Goal: Communication & Community: Answer question/provide support

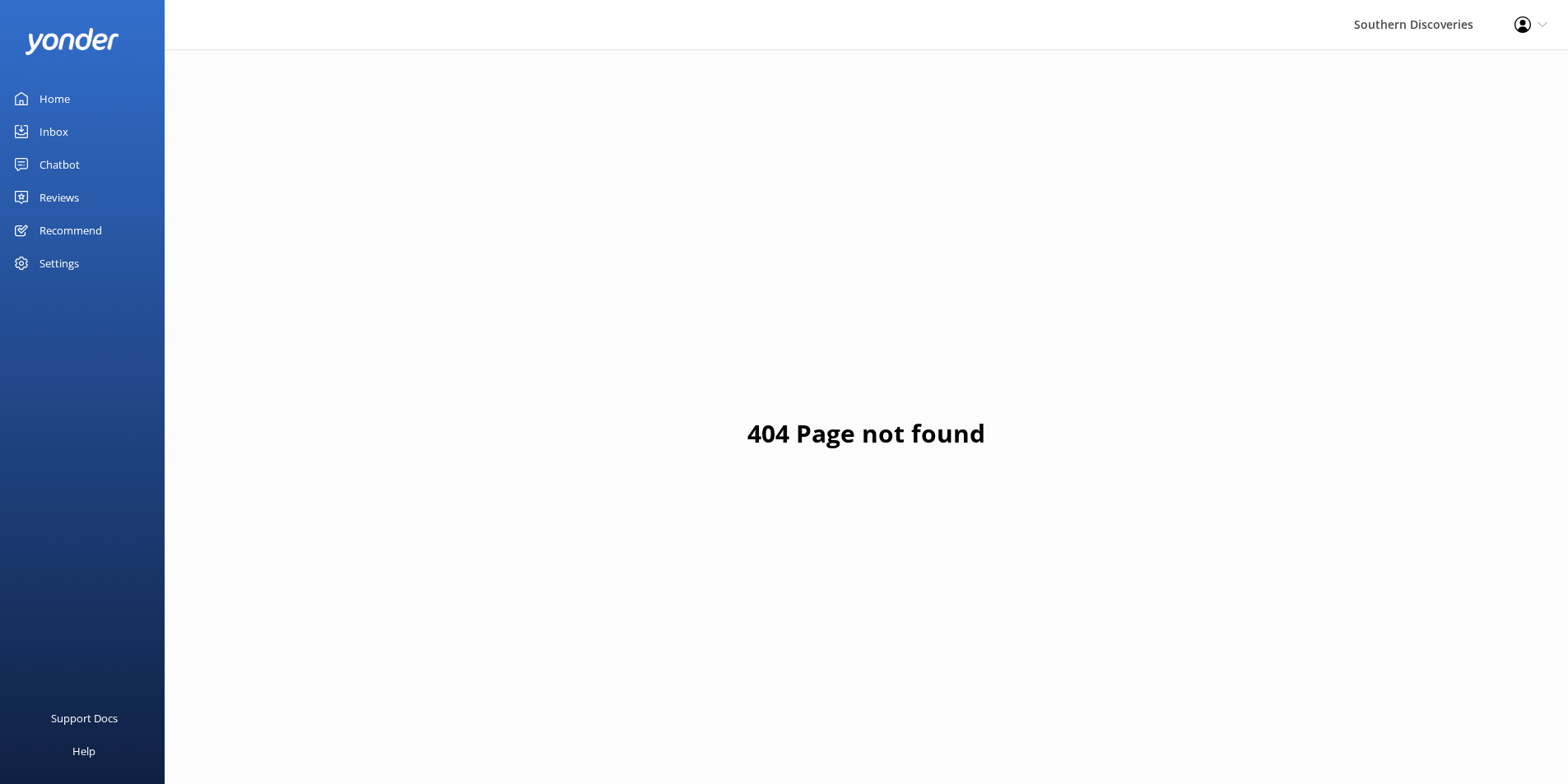
click at [53, 127] on div "Inbox" at bounding box center [54, 131] width 29 height 33
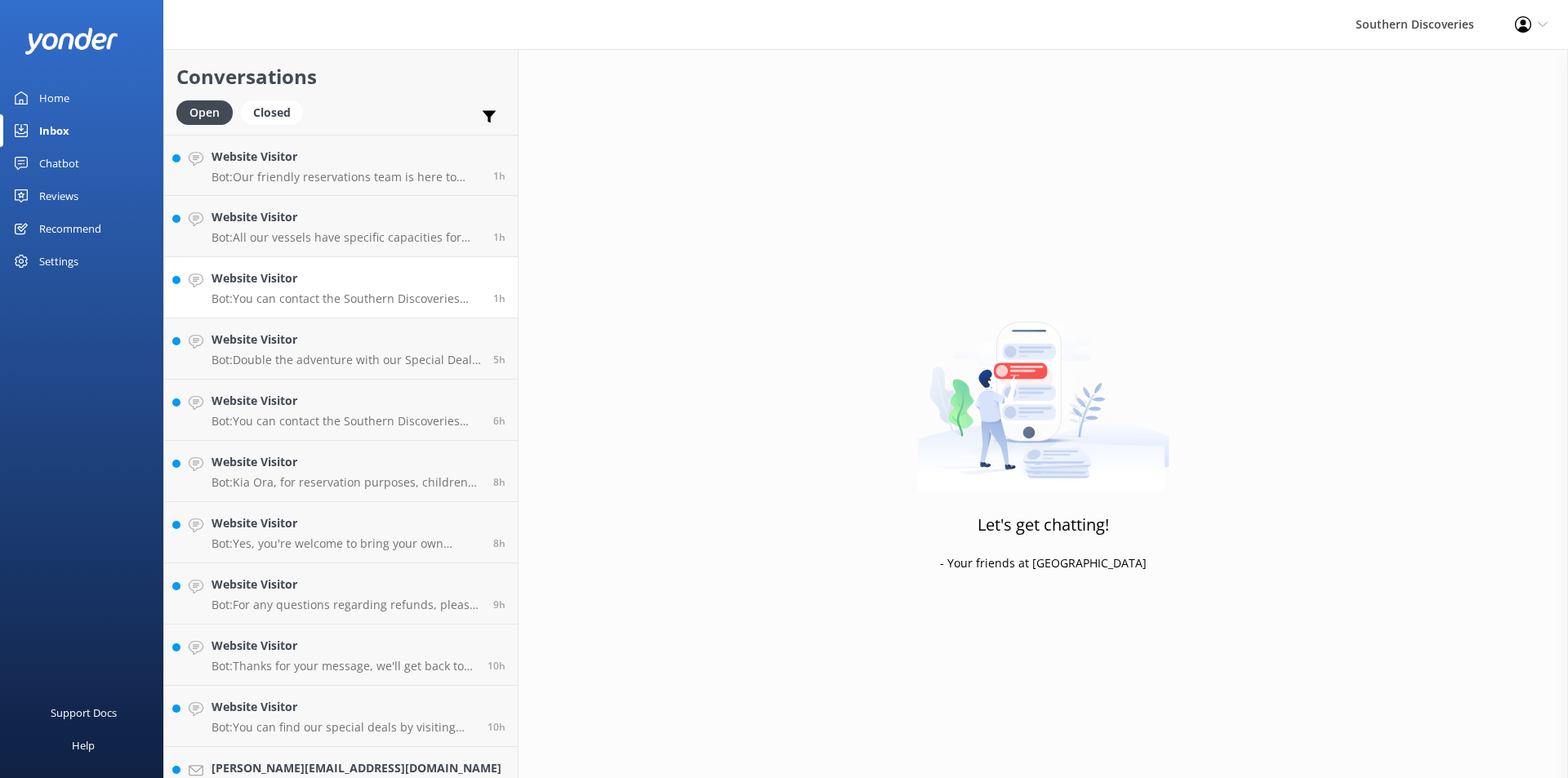
scroll to position [397, 0]
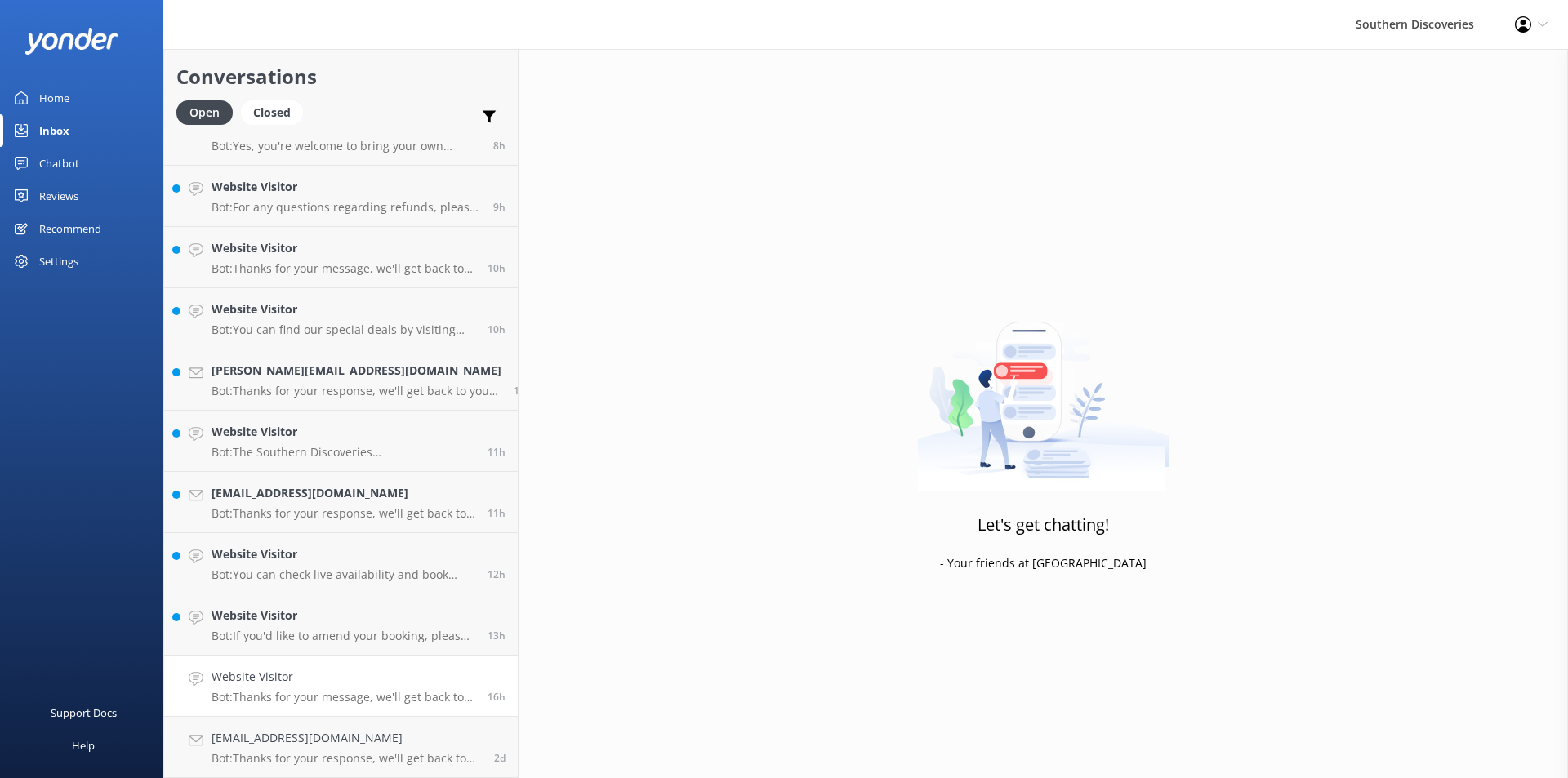
click at [317, 680] on h4 "Website Visitor" at bounding box center [343, 676] width 264 height 18
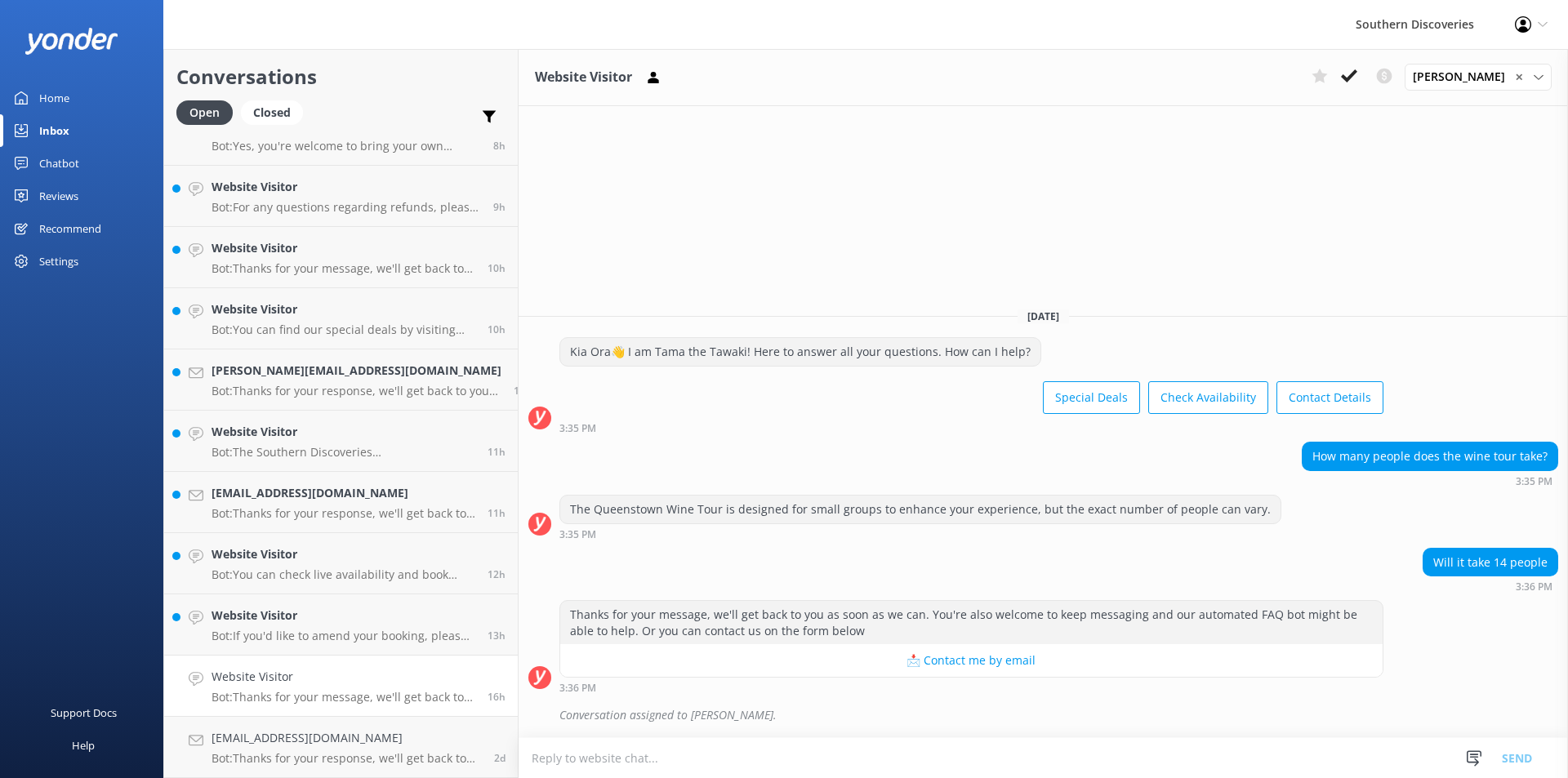
click at [680, 536] on div "3:35 PM" at bounding box center [920, 534] width 722 height 11
click at [1077, 543] on div "The Queenstown Wine Tour is designed for small groups to enhance your experienc…" at bounding box center [1043, 521] width 1050 height 53
click at [1357, 68] on icon at bounding box center [1349, 75] width 16 height 16
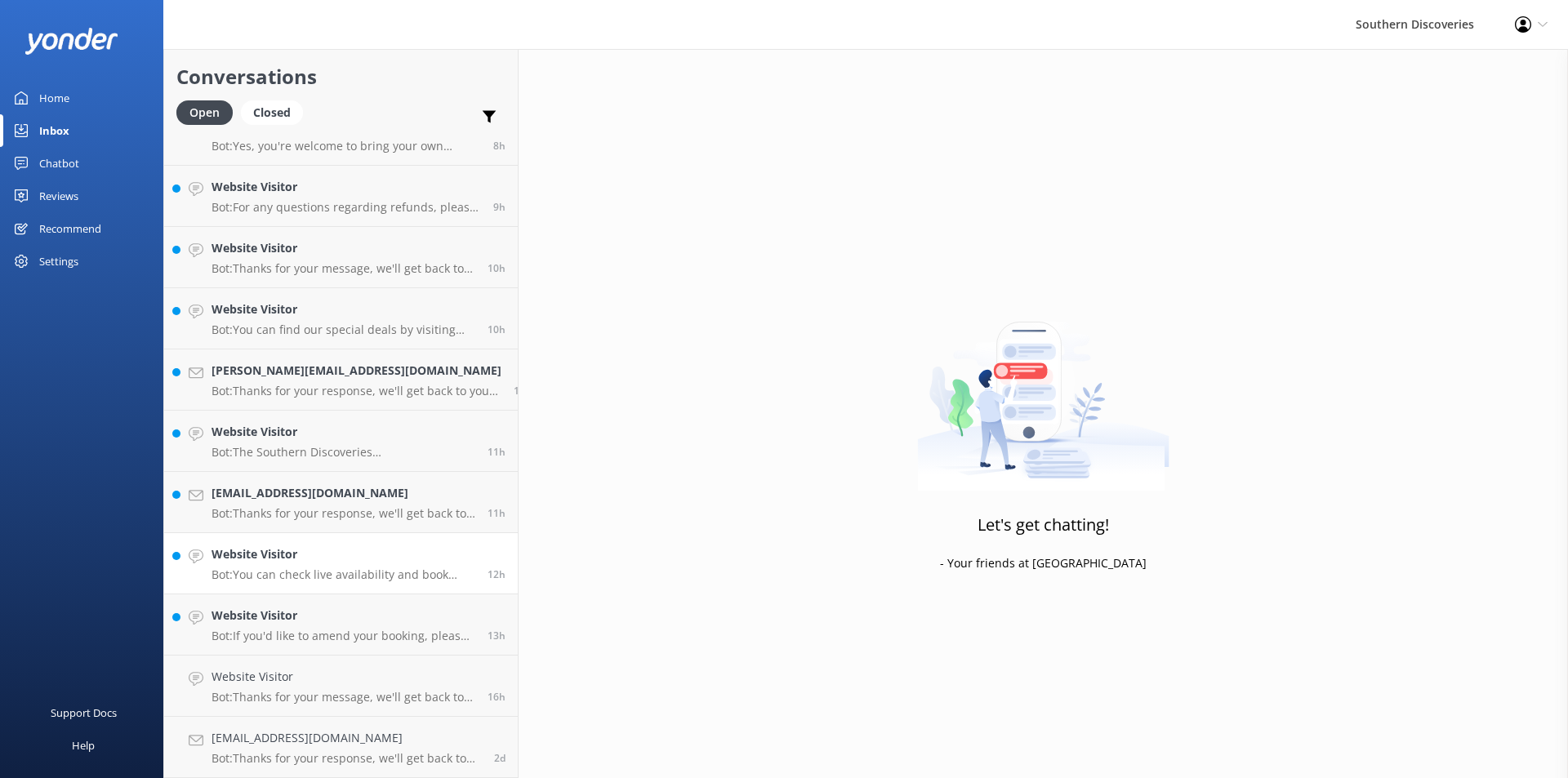
scroll to position [336, 0]
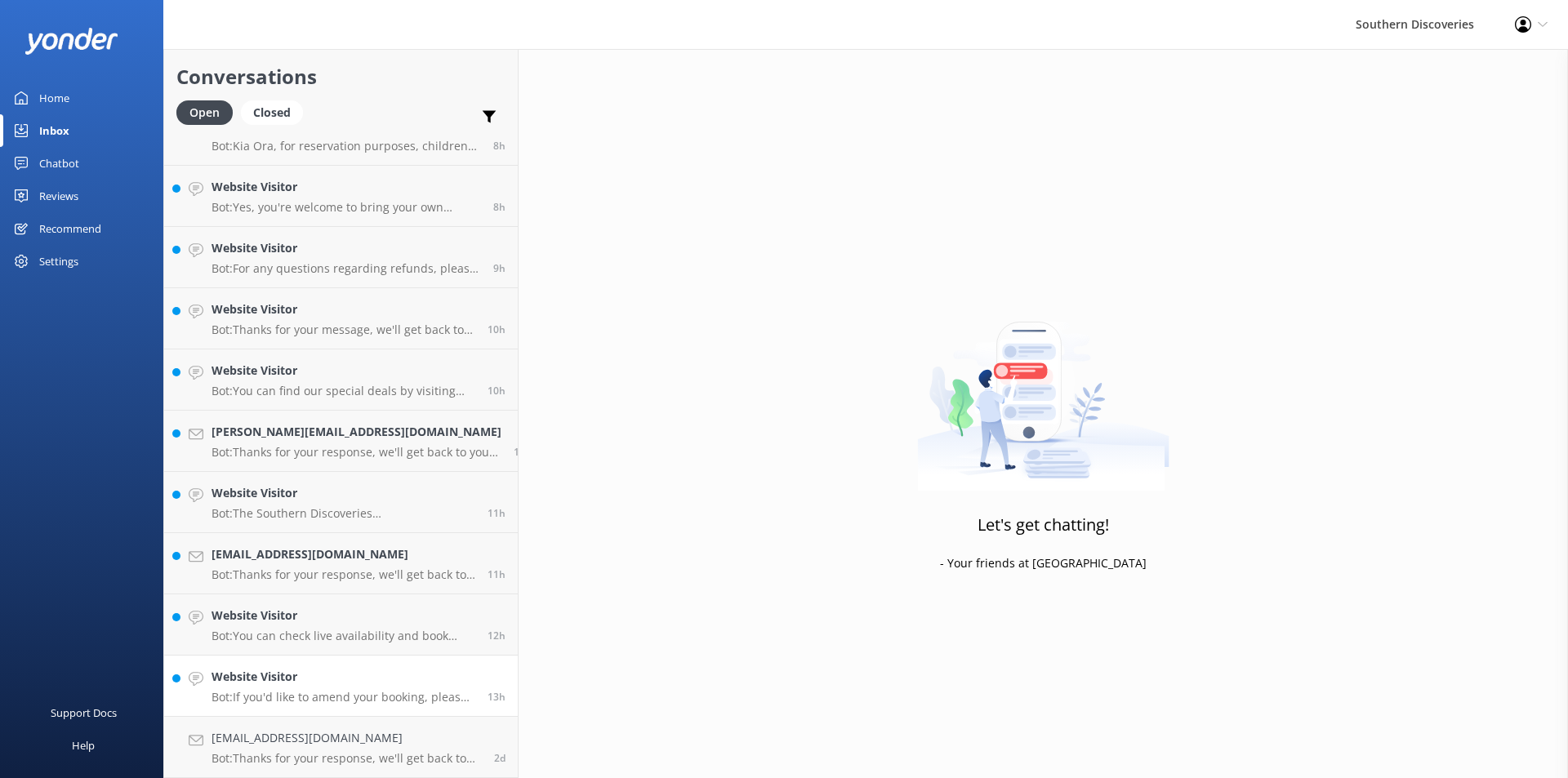
click at [341, 680] on h4 "Website Visitor" at bounding box center [343, 676] width 264 height 18
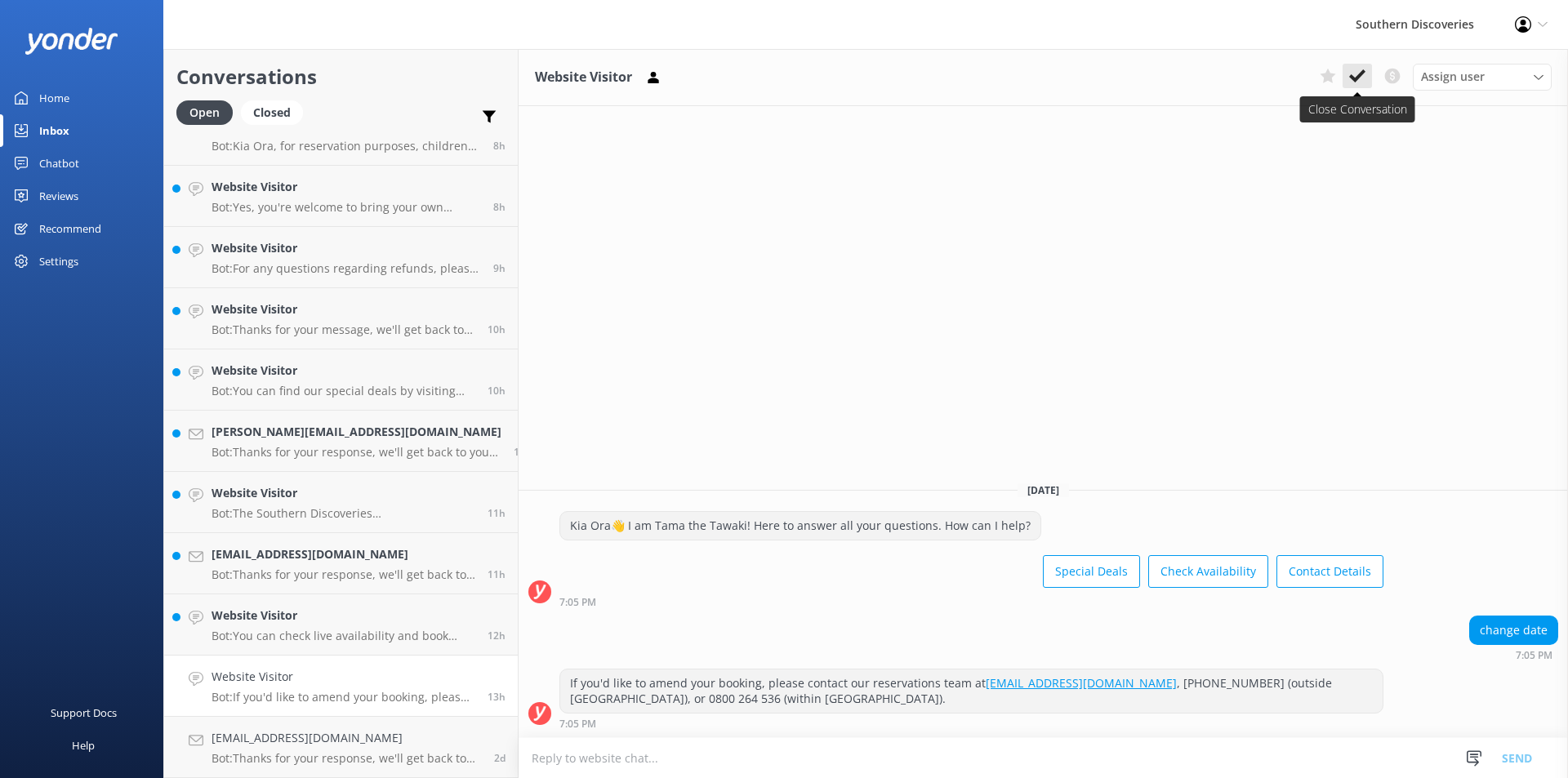
click at [1353, 77] on use at bounding box center [1357, 76] width 16 height 13
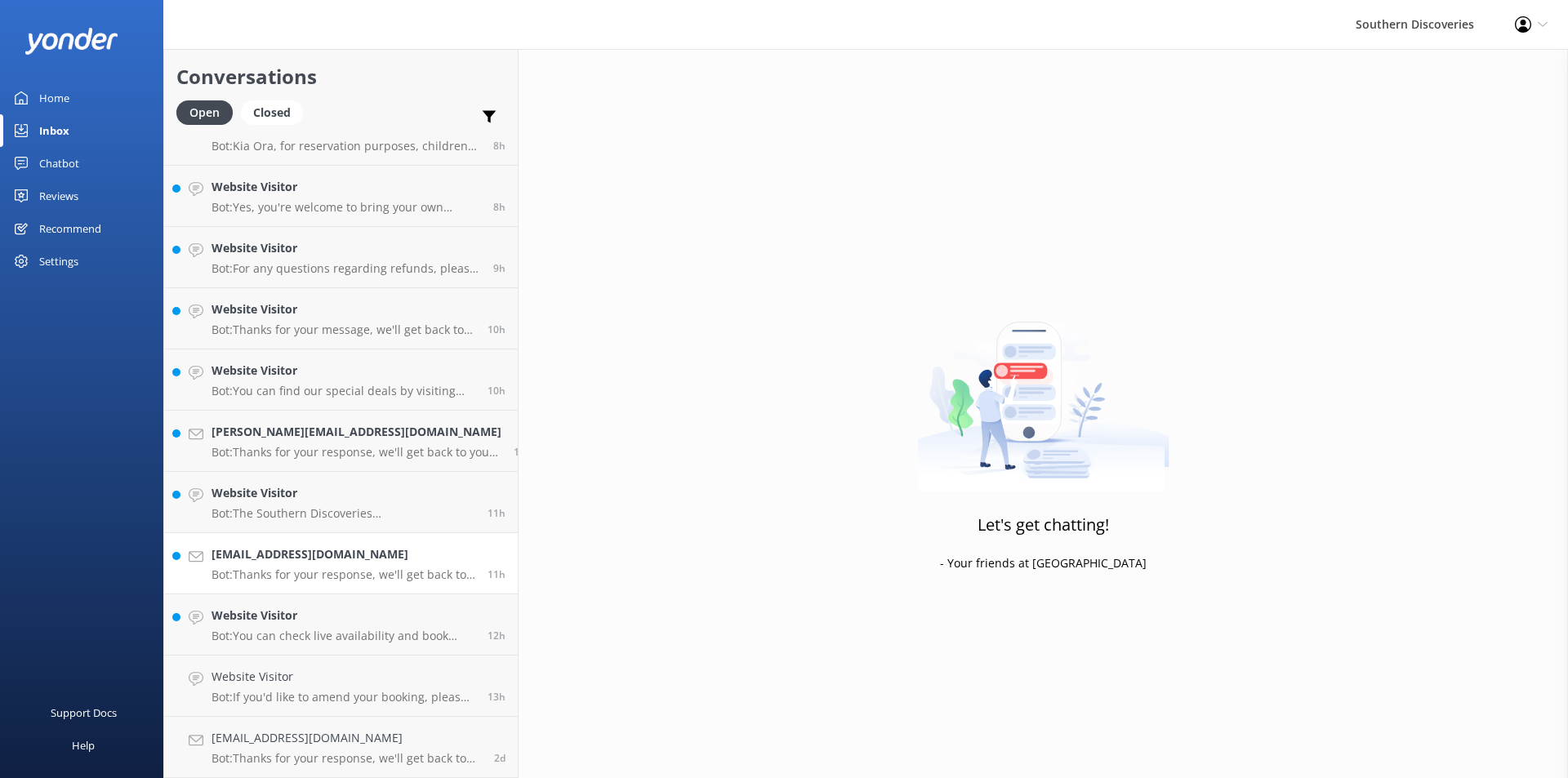
scroll to position [275, 0]
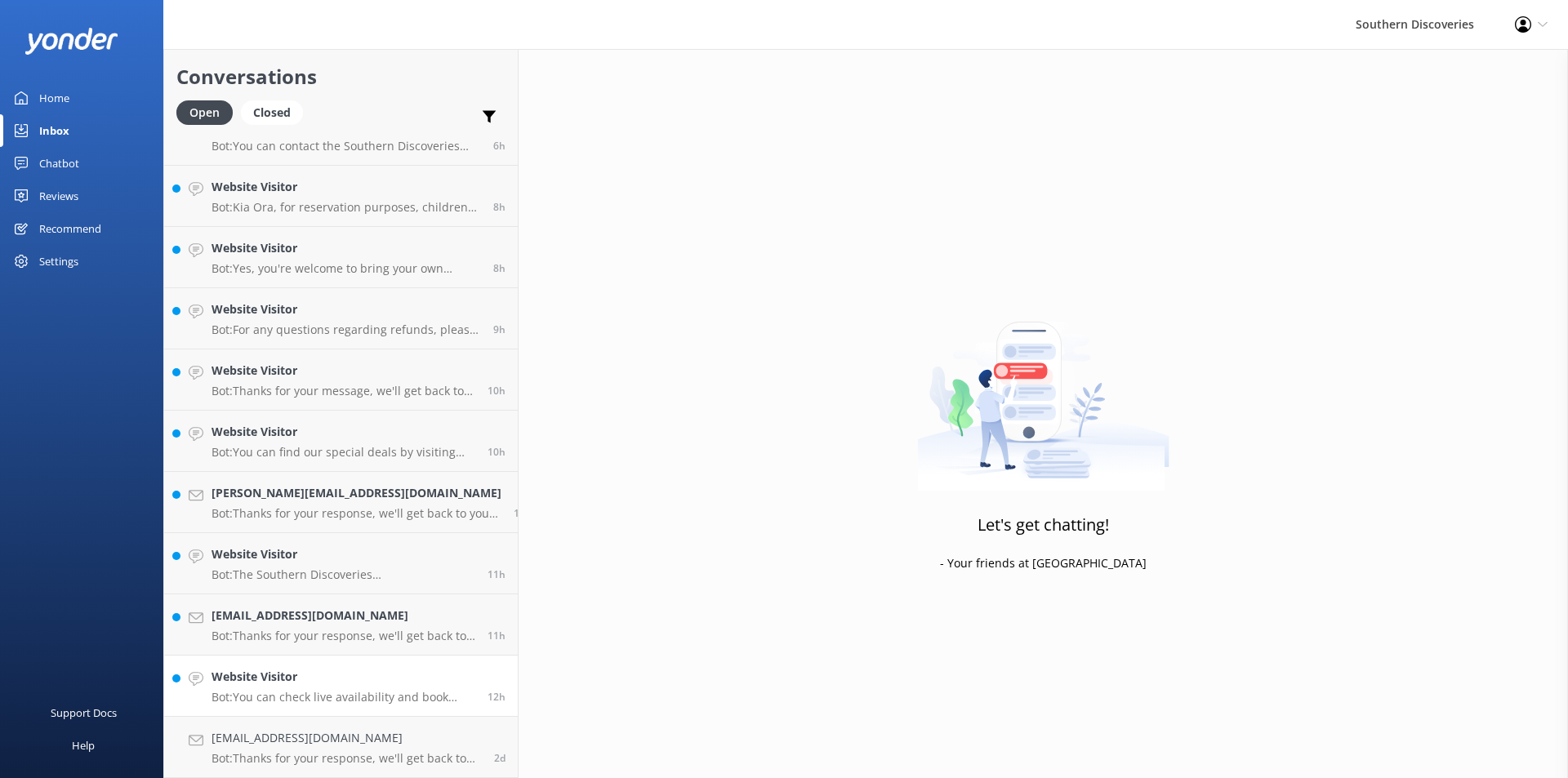
click at [264, 685] on h4 "Website Visitor" at bounding box center [343, 676] width 264 height 18
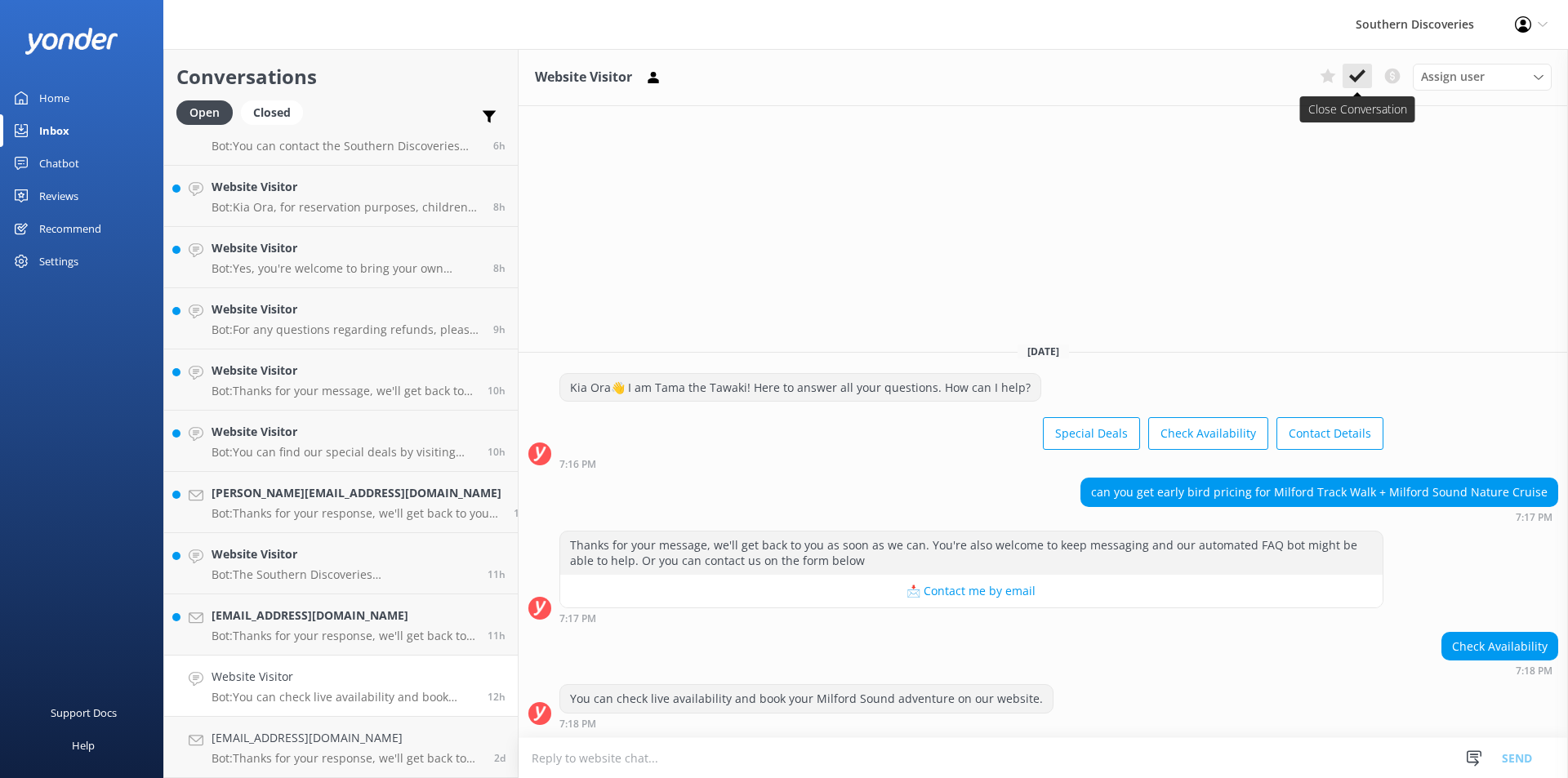
click at [1349, 71] on icon at bounding box center [1357, 75] width 16 height 16
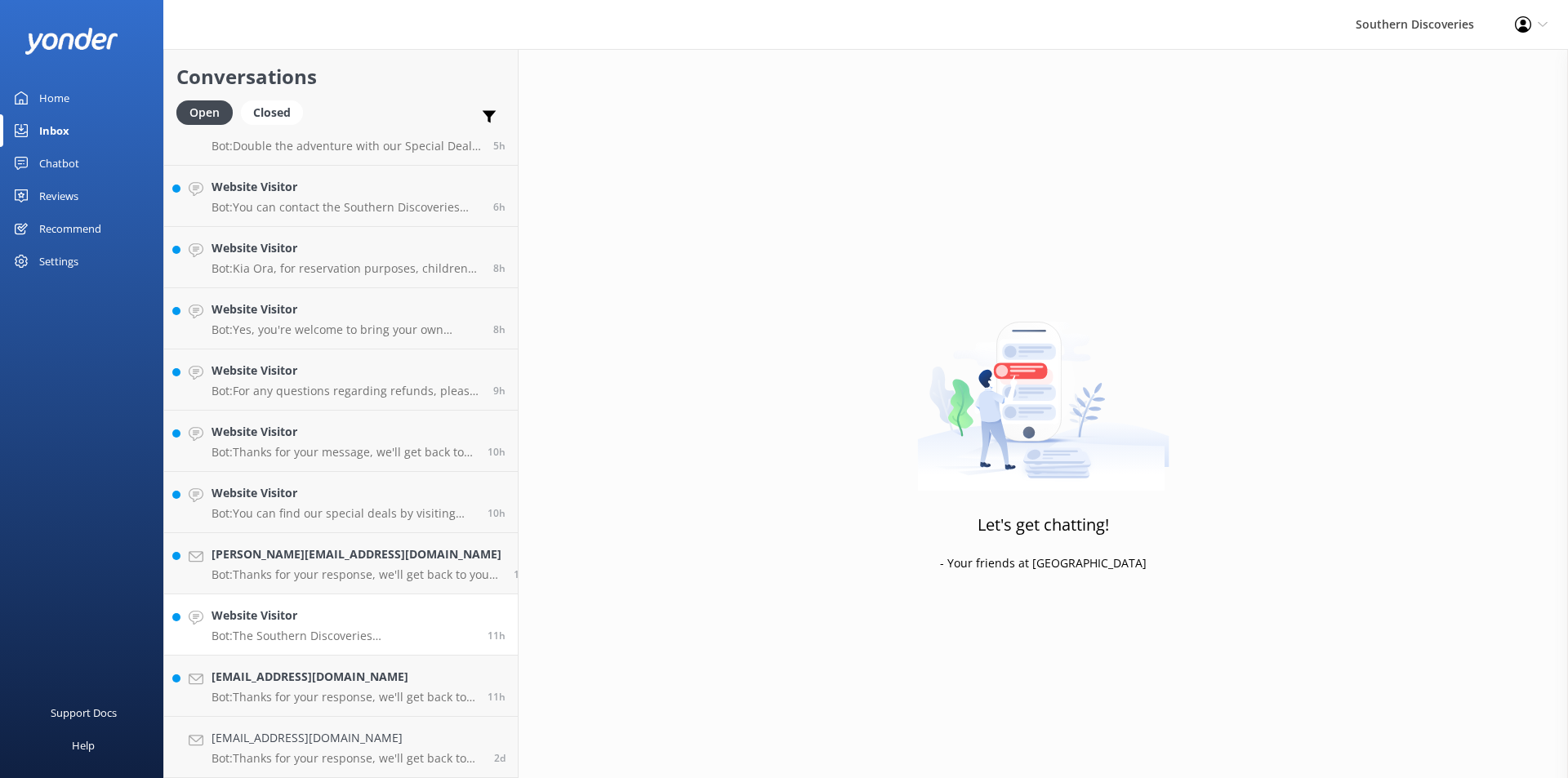
scroll to position [214, 0]
click at [352, 684] on h4 "[EMAIL_ADDRESS][DOMAIN_NAME]" at bounding box center [343, 676] width 264 height 18
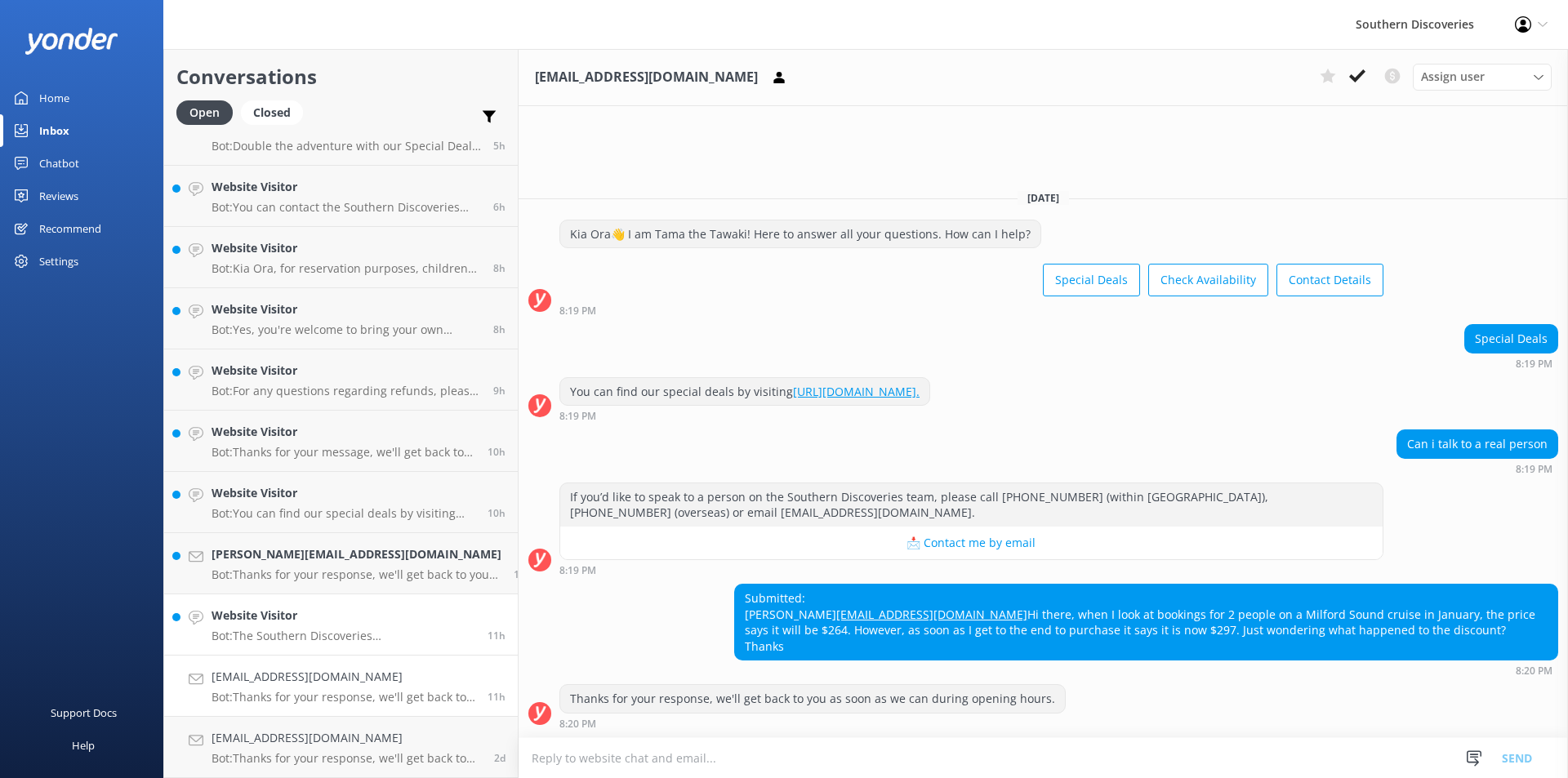
click at [278, 624] on h4 "Website Visitor" at bounding box center [343, 615] width 264 height 18
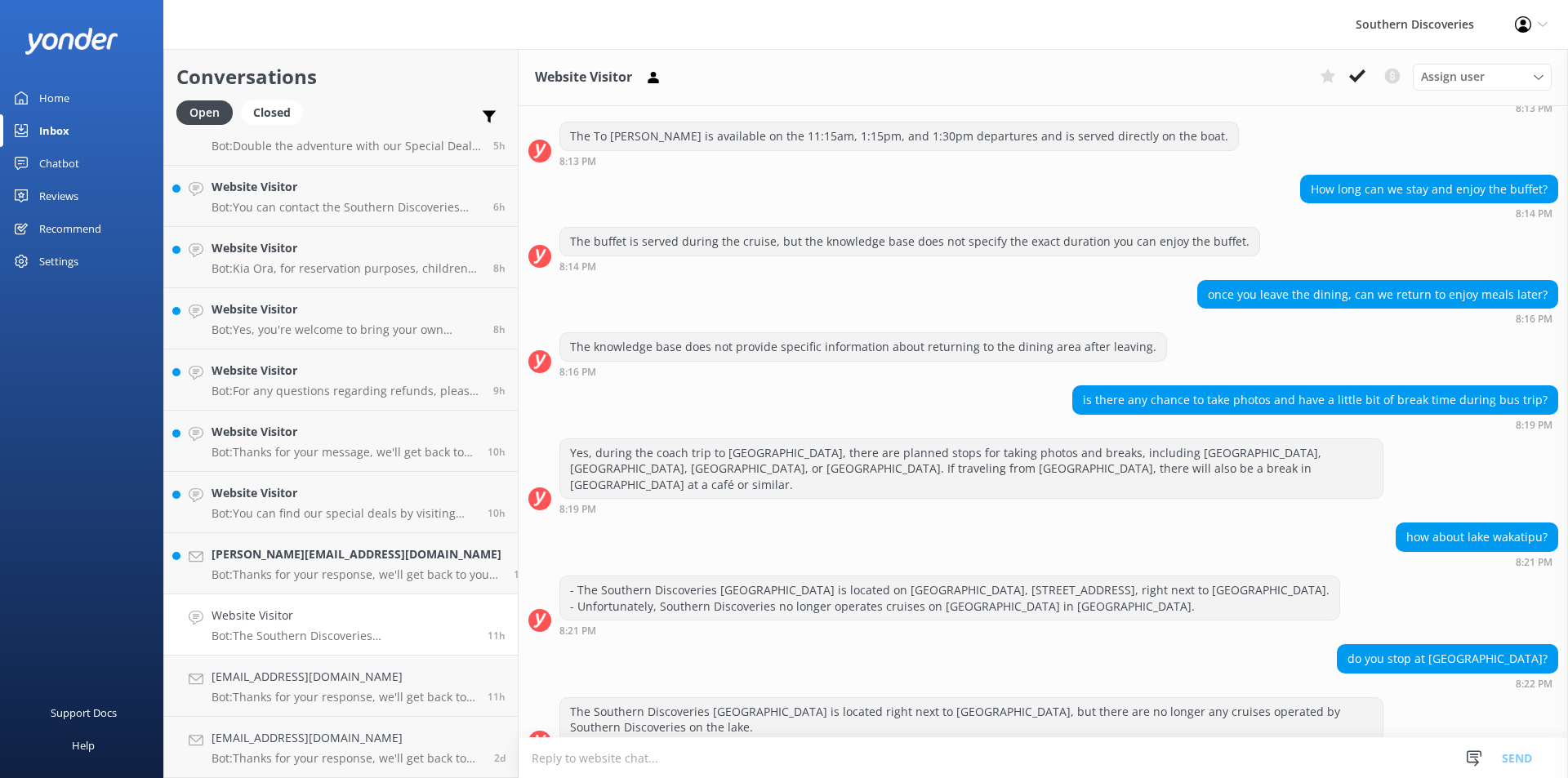
scroll to position [650, 0]
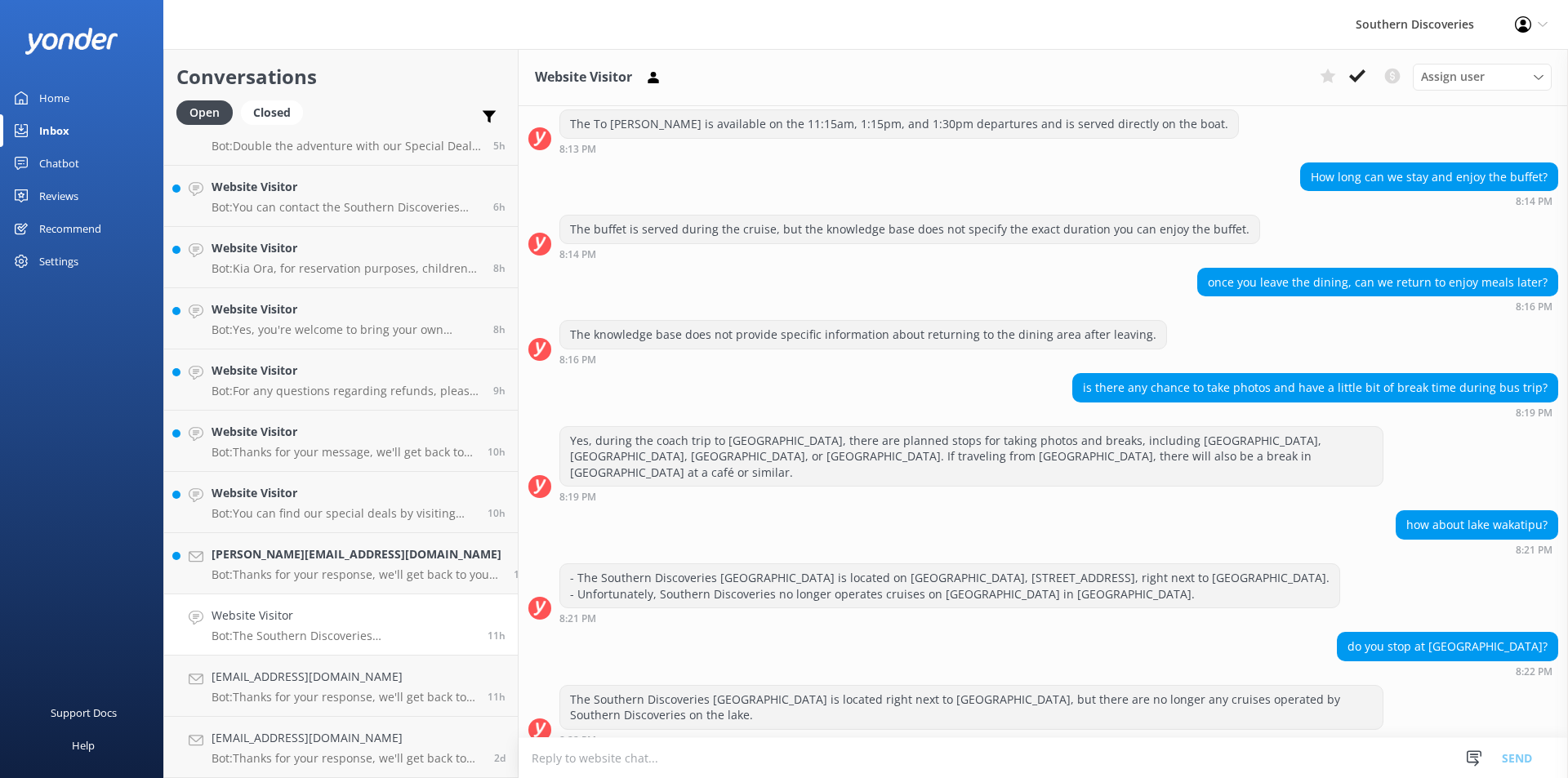
click at [1209, 316] on div "once you leave the dining, can we return to enjoy meals later? 8:16 PM" at bounding box center [1043, 294] width 1050 height 53
click at [1364, 73] on use at bounding box center [1357, 76] width 16 height 13
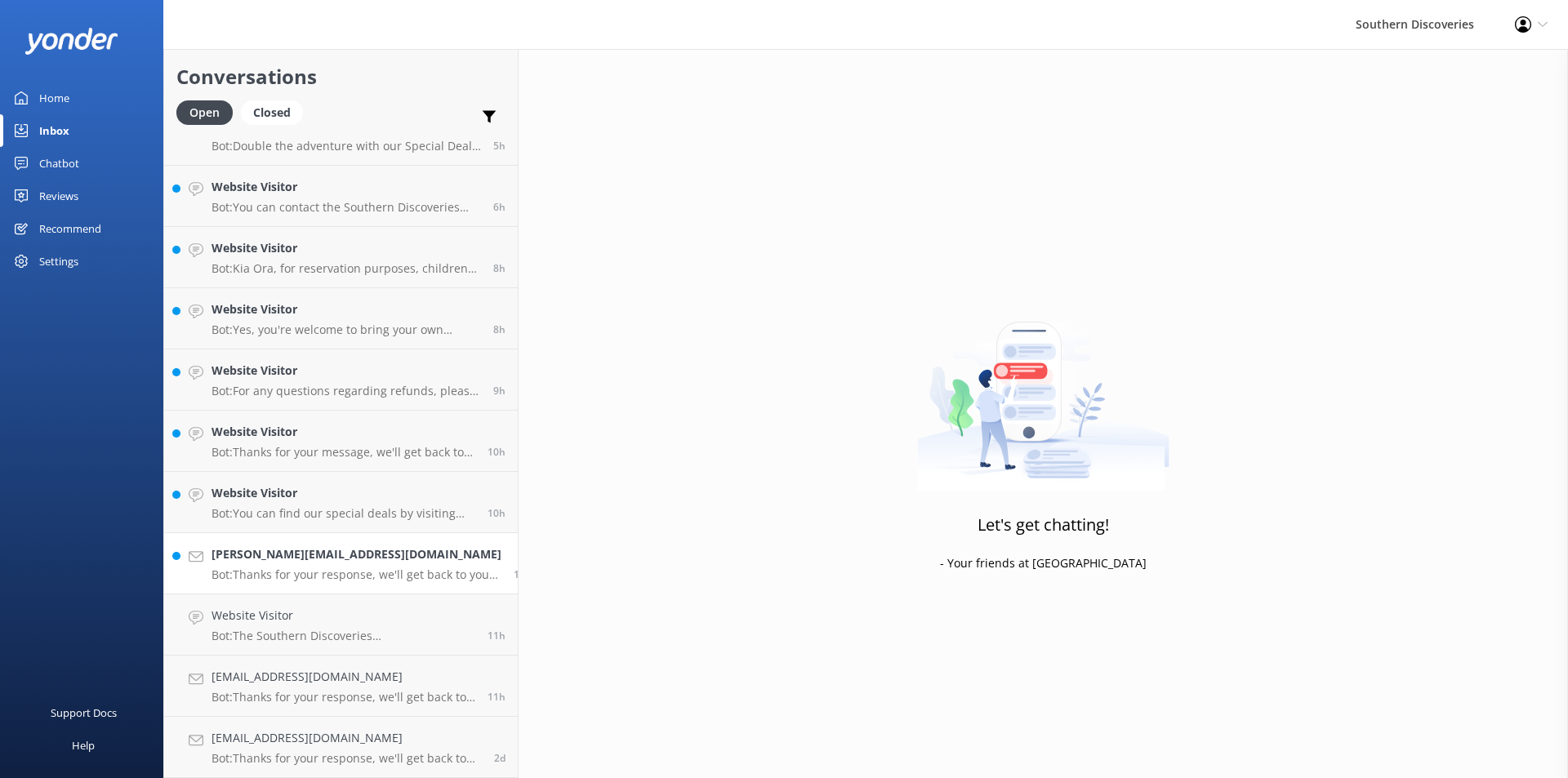
scroll to position [152, 0]
click at [318, 615] on h4 "[PERSON_NAME][EMAIL_ADDRESS][DOMAIN_NAME]" at bounding box center [356, 615] width 290 height 18
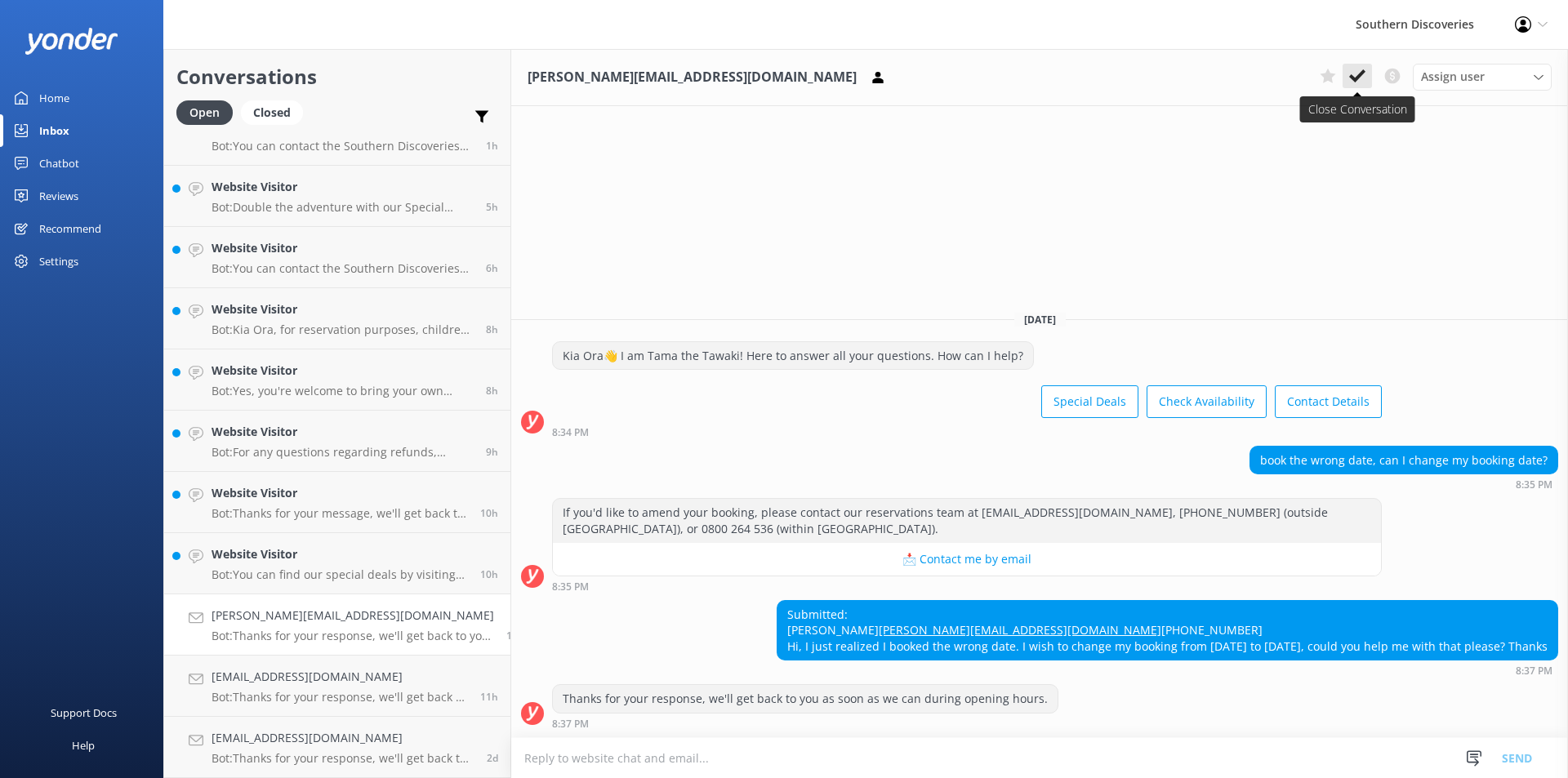
click at [1356, 71] on icon at bounding box center [1357, 75] width 16 height 16
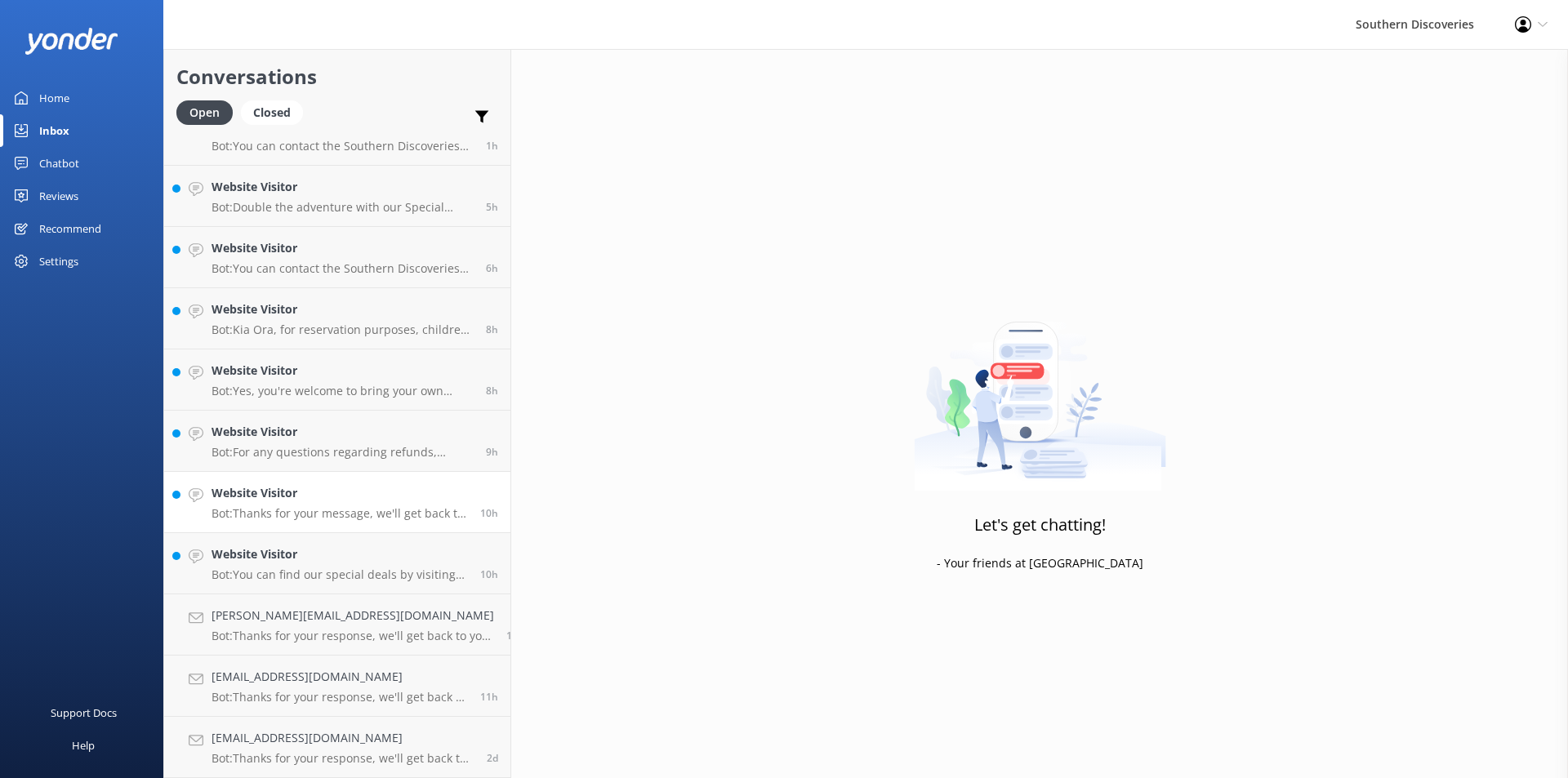
scroll to position [91, 0]
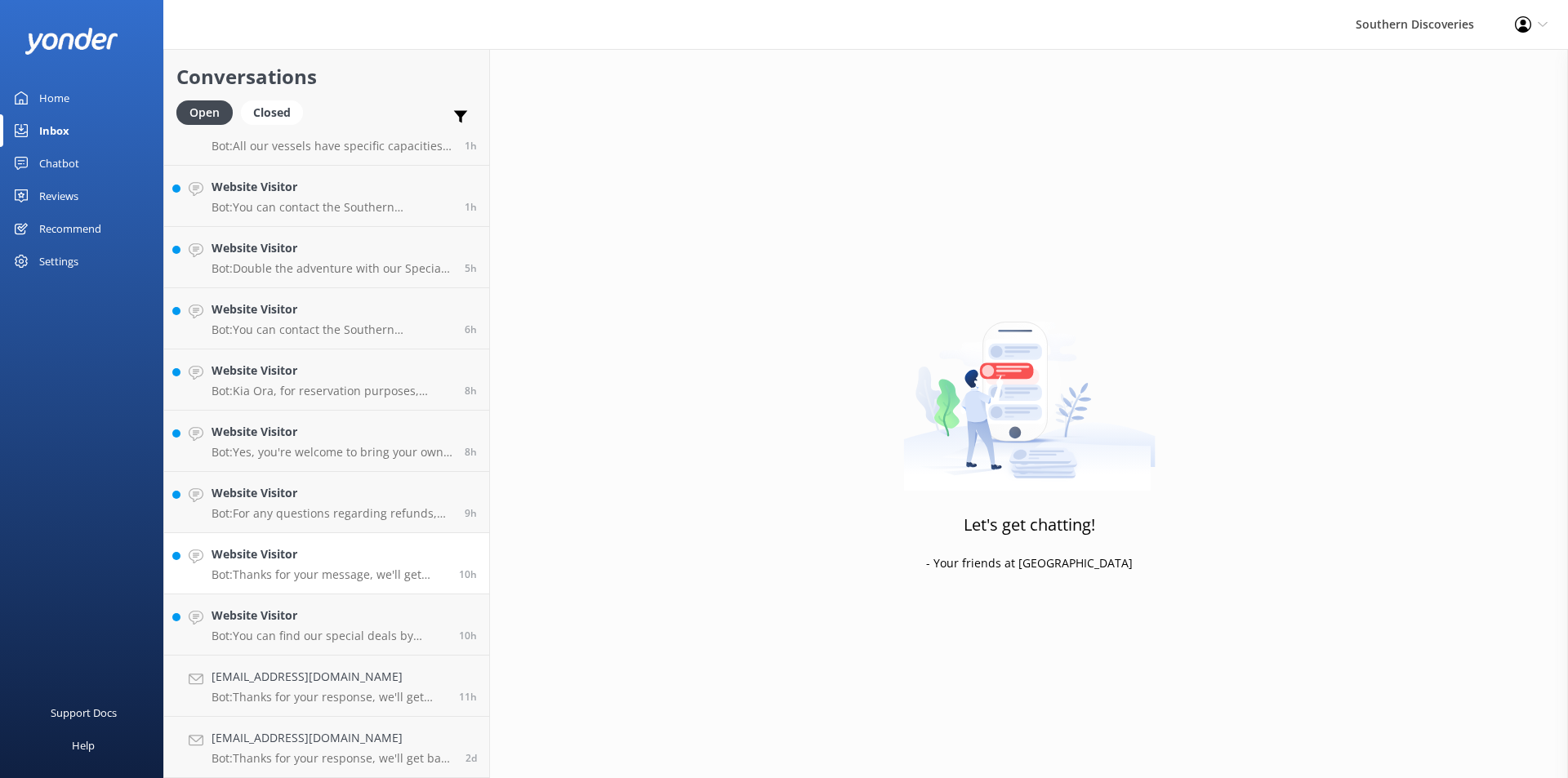
click at [378, 580] on p "Bot: Thanks for your message, we'll get back to you as soon as we can. You're a…" at bounding box center [329, 574] width 235 height 14
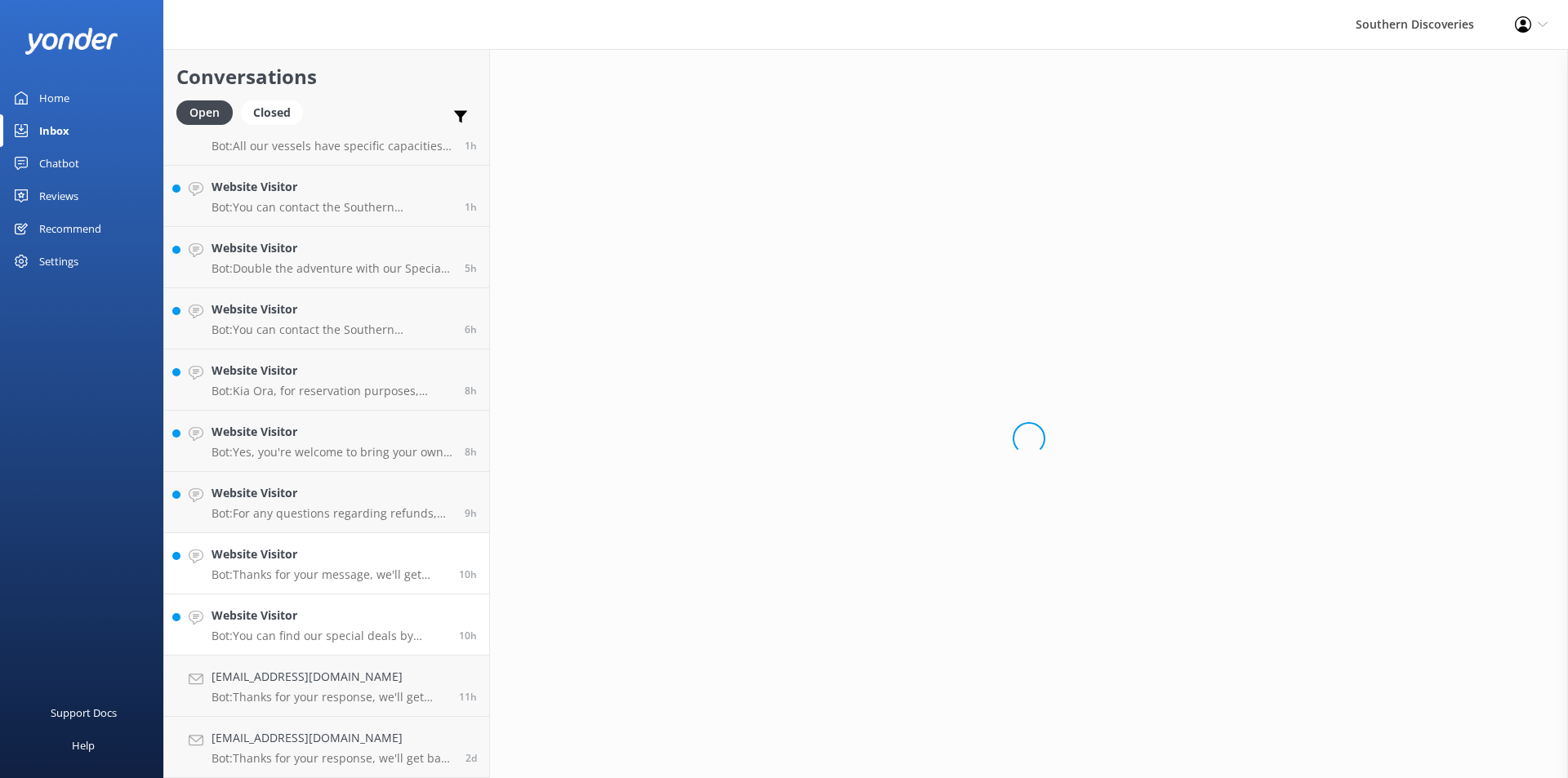
click at [362, 617] on h4 "Website Visitor" at bounding box center [329, 615] width 235 height 18
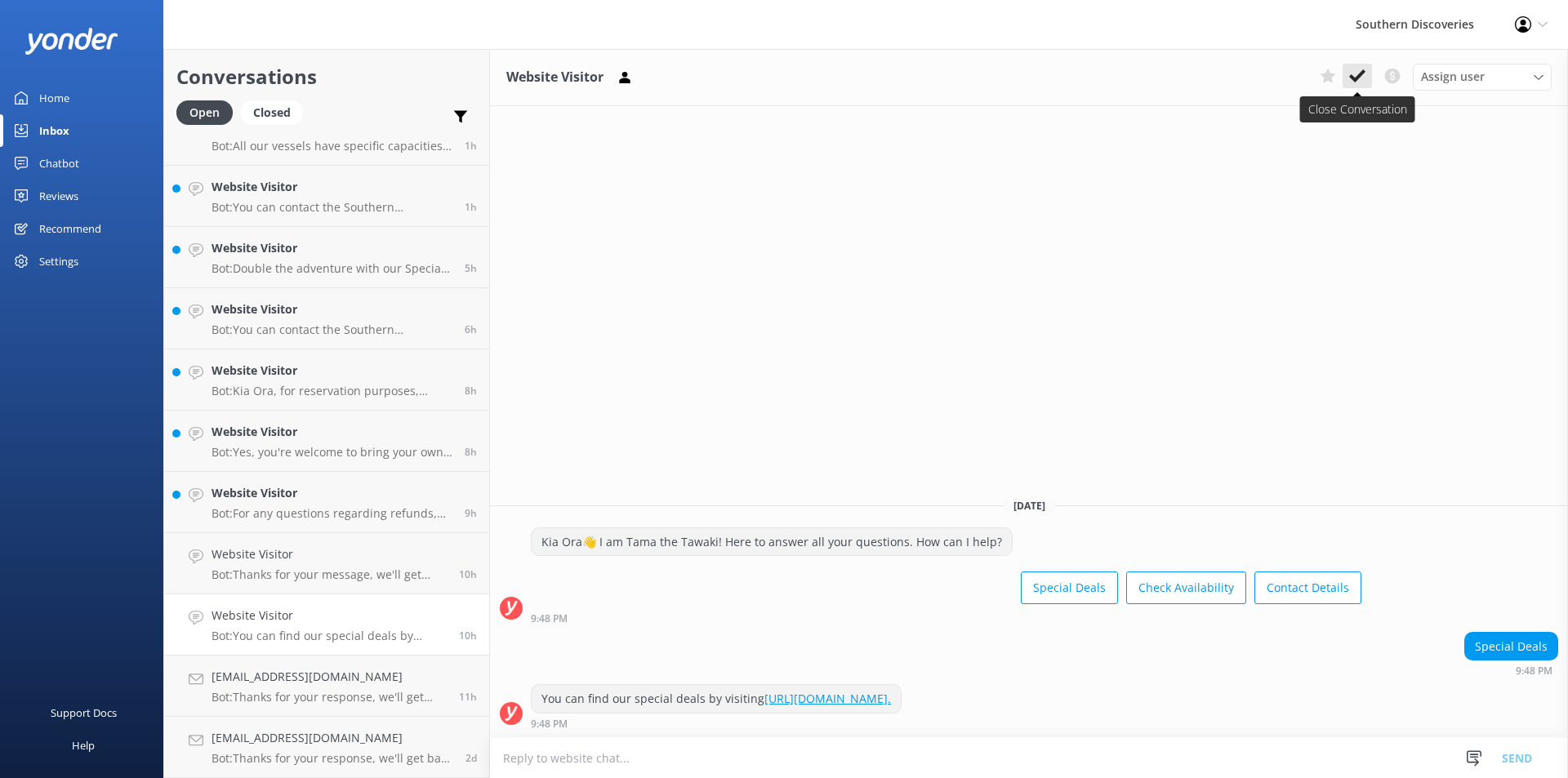
click at [1357, 68] on icon at bounding box center [1357, 75] width 16 height 16
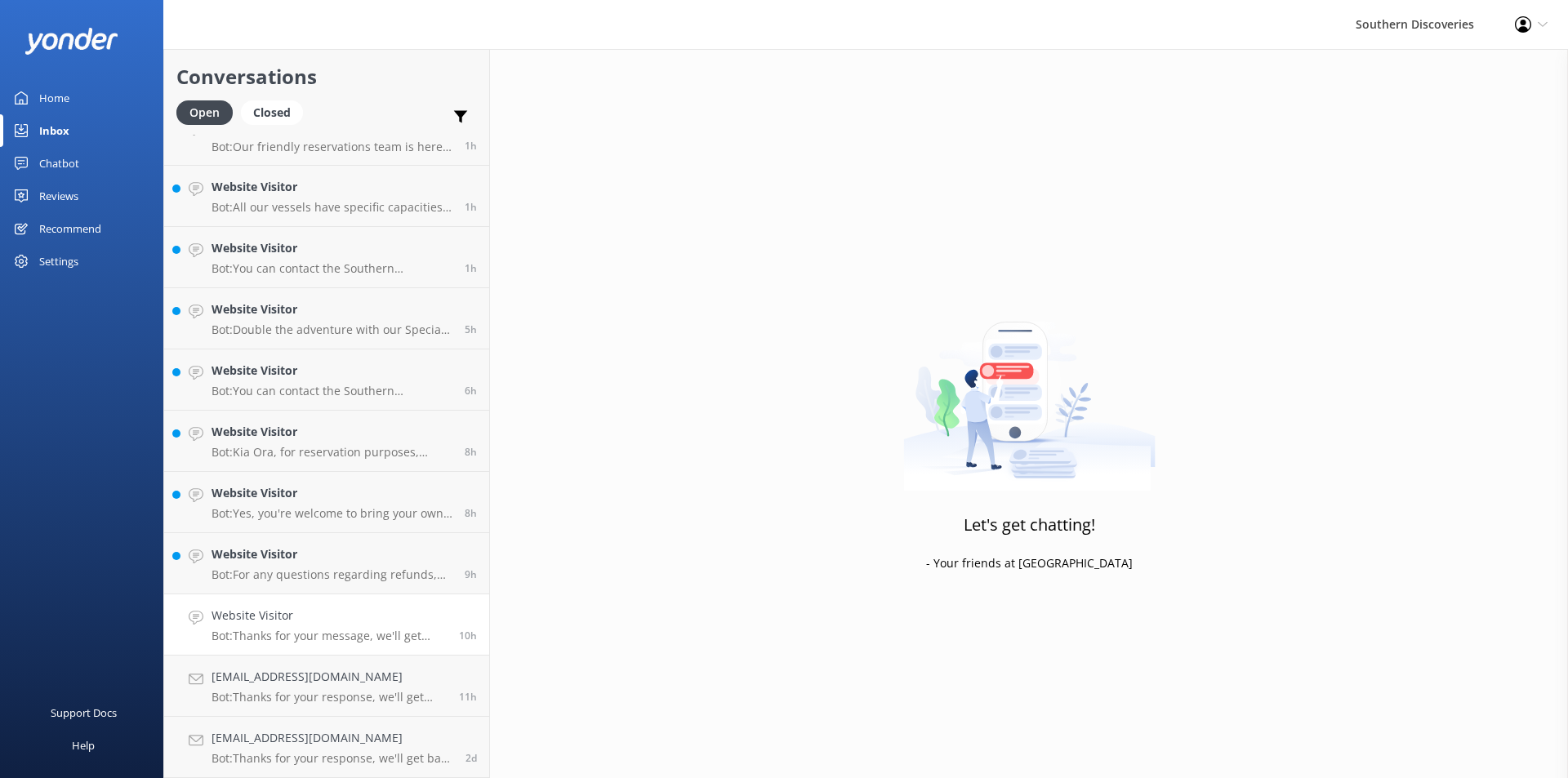
scroll to position [30, 0]
click at [302, 630] on p "Bot: Thanks for your message, we'll get back to you as soon as we can. You're a…" at bounding box center [329, 635] width 235 height 14
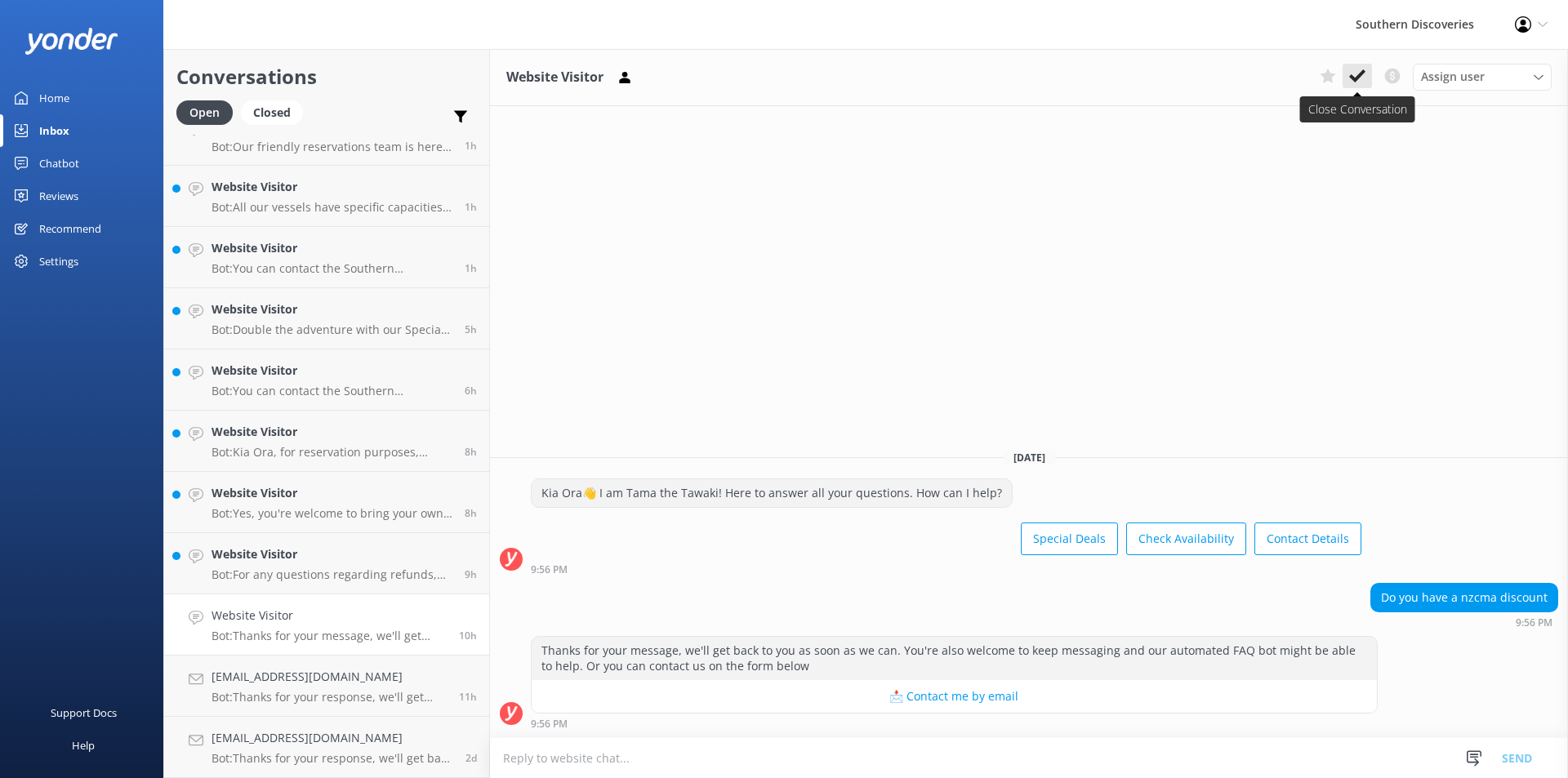
click at [1359, 71] on icon at bounding box center [1357, 75] width 16 height 16
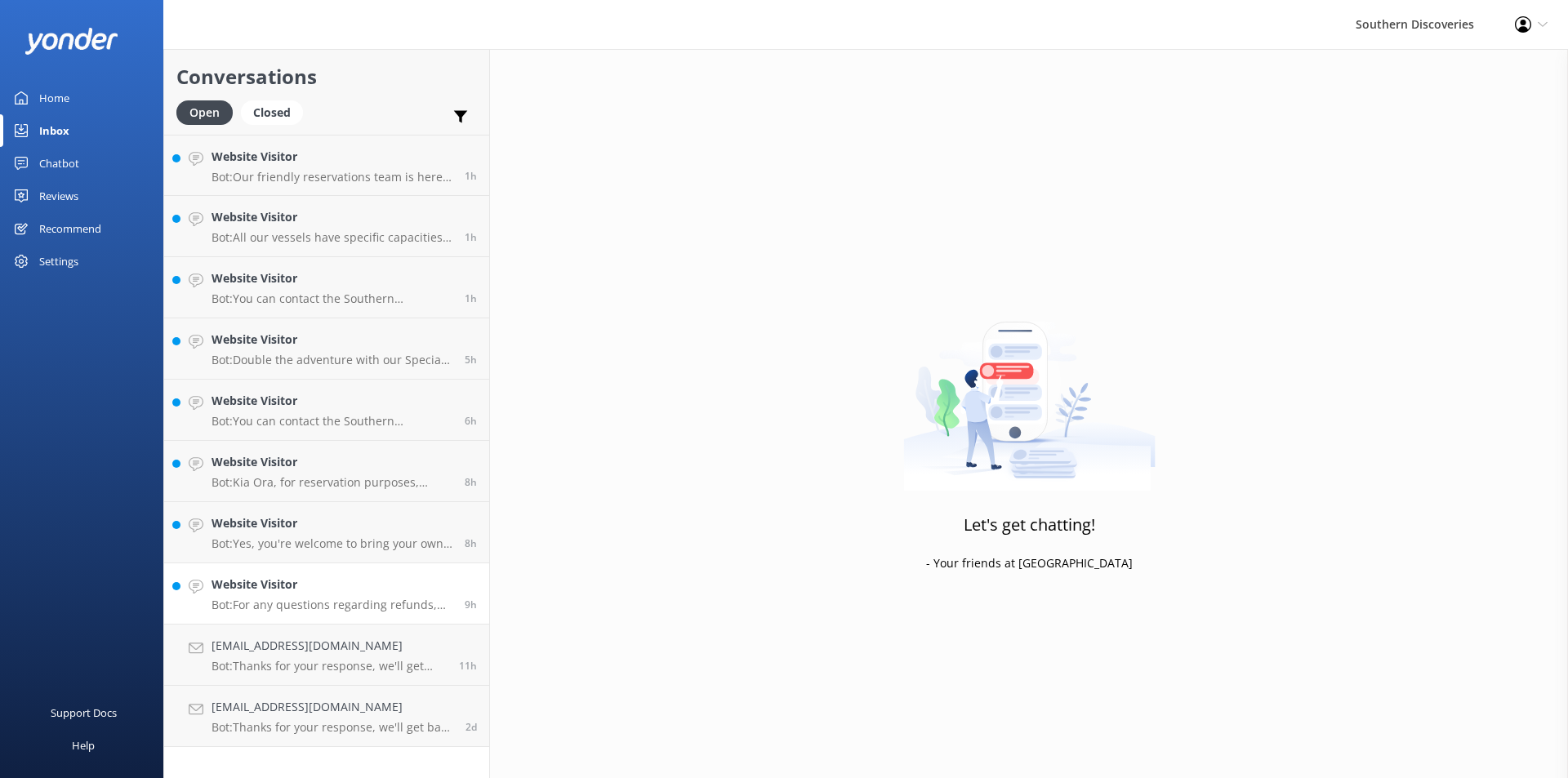
click at [328, 602] on p "Bot: For any questions regarding refunds, please contact us directly: Southern …" at bounding box center [332, 604] width 241 height 14
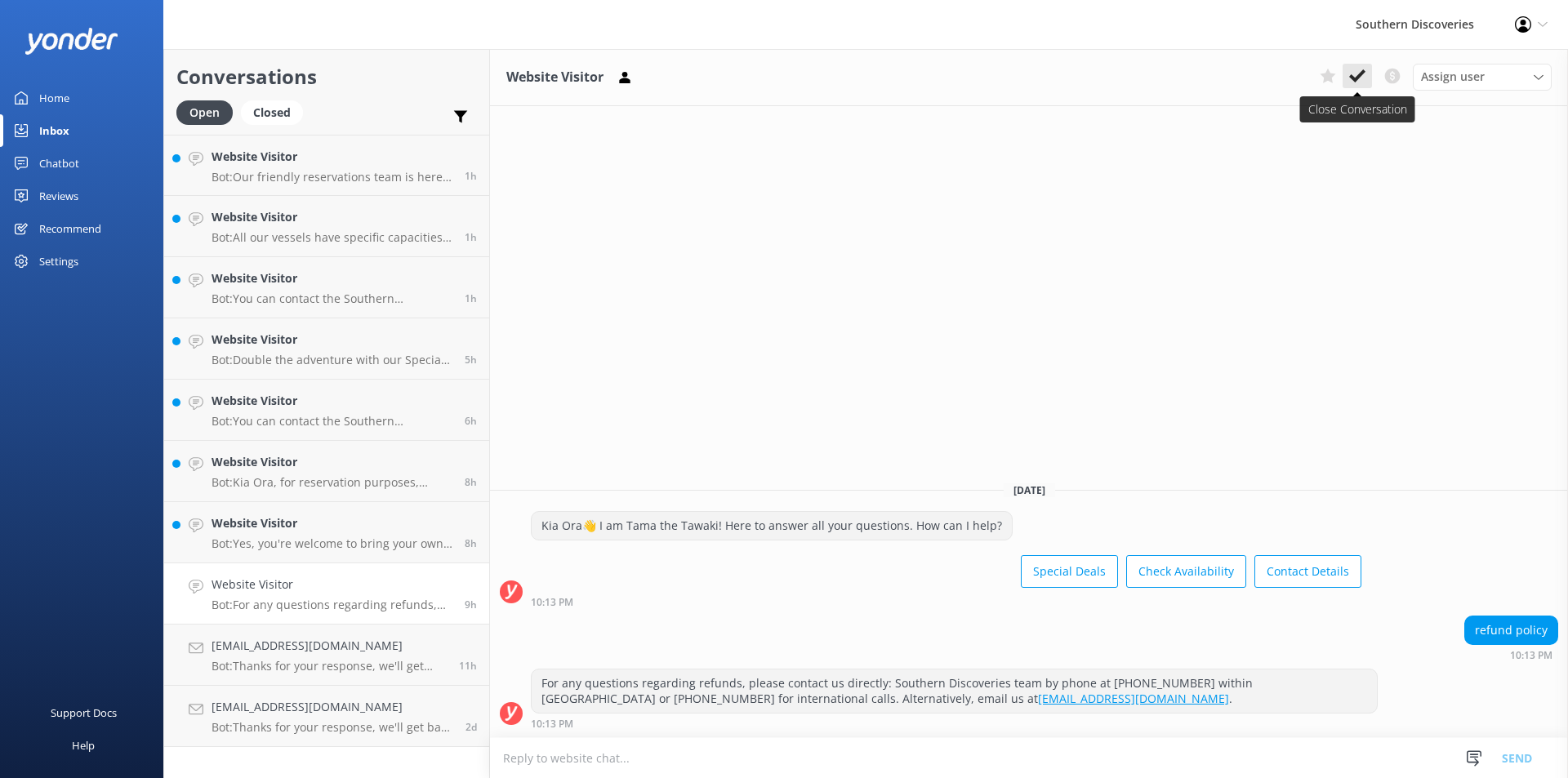
click at [1361, 77] on icon at bounding box center [1357, 75] width 16 height 16
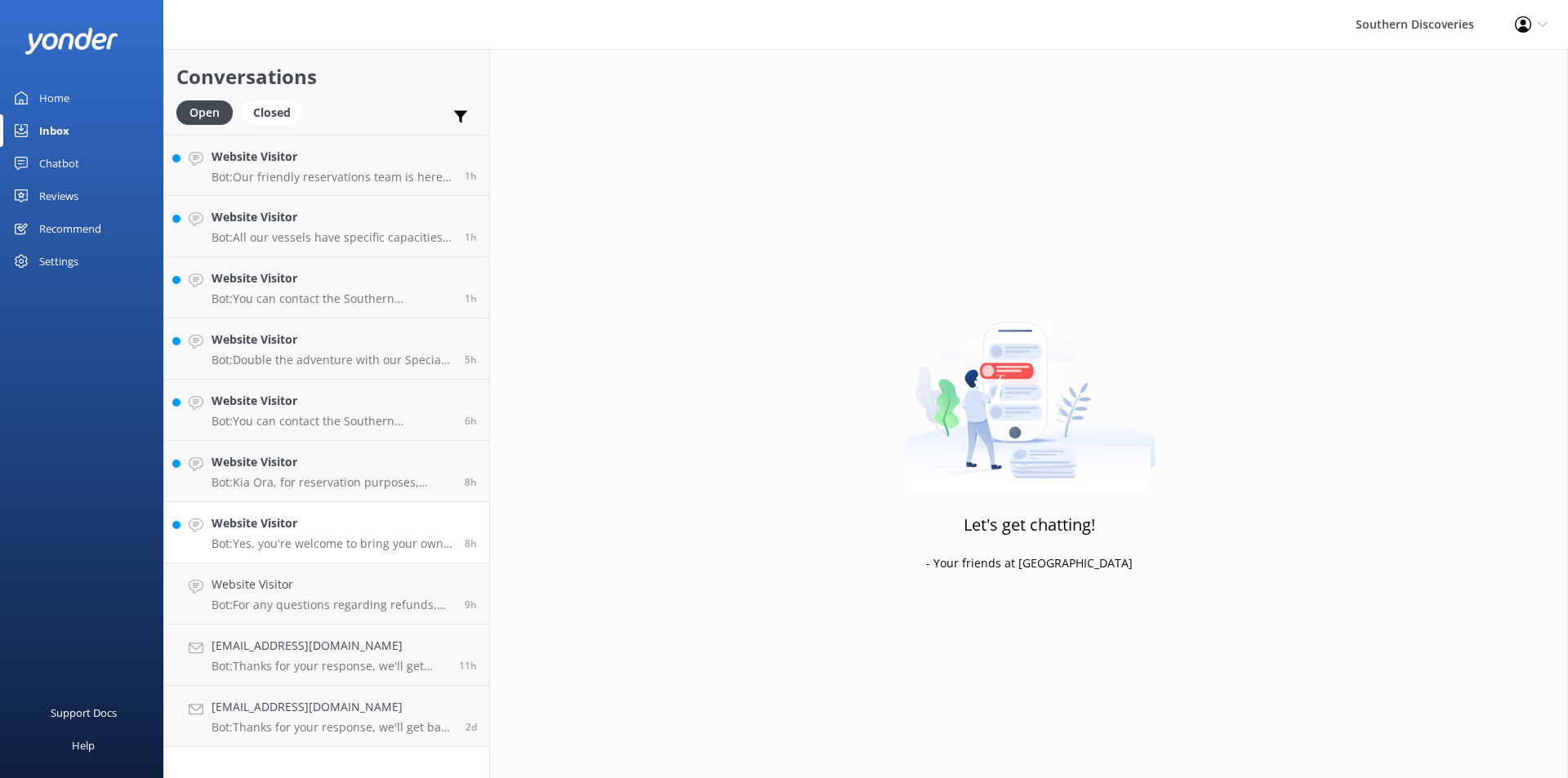
click at [302, 549] on p "Bot: Yes, you're welcome to bring your own packed lunch or snacks onboard the M…" at bounding box center [332, 543] width 241 height 14
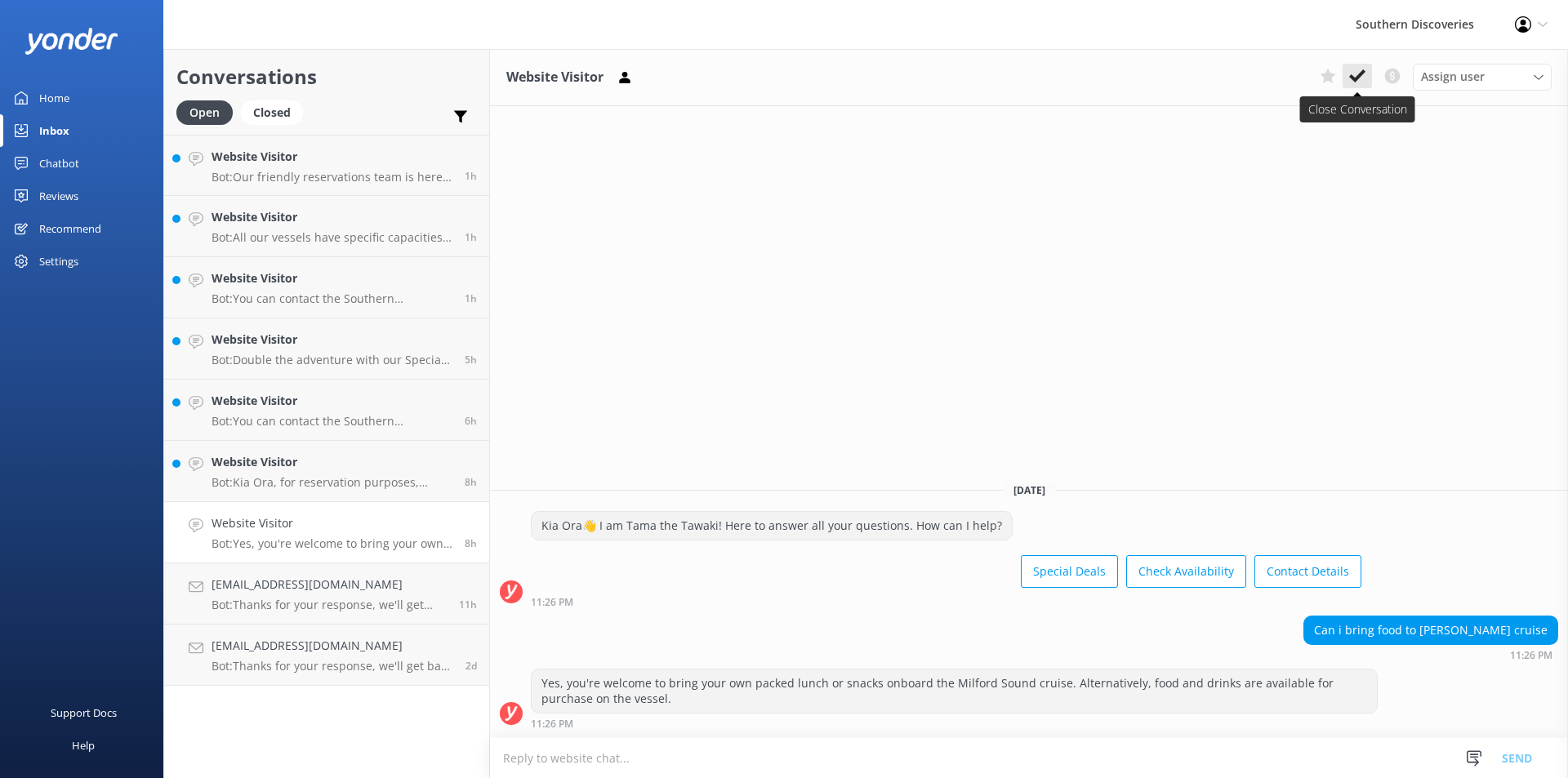
click at [1364, 73] on icon at bounding box center [1357, 75] width 16 height 16
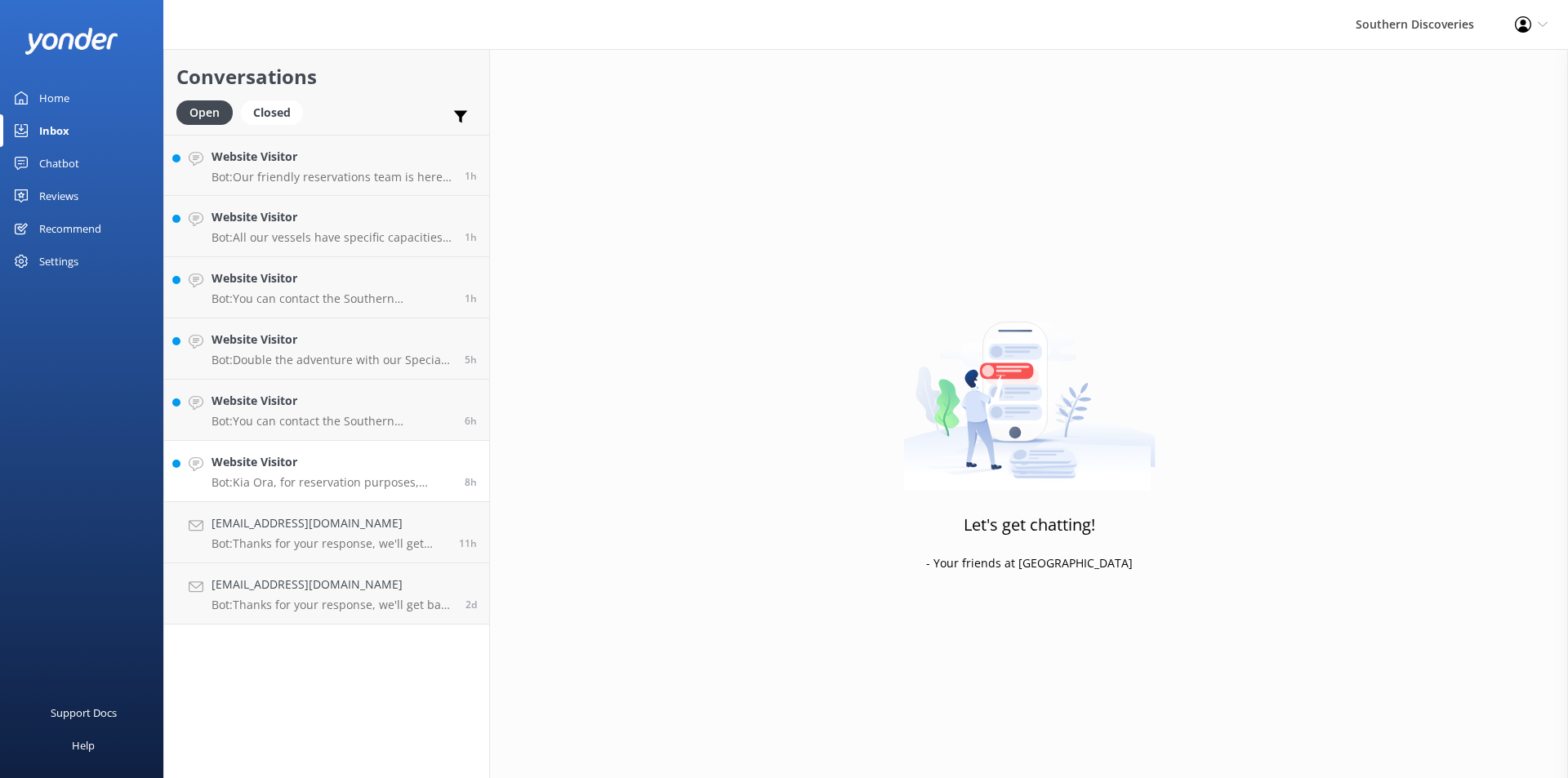
click at [283, 478] on p "Bot: Kia Ora, for reservation purposes, children are considered to be ages [DEM…" at bounding box center [332, 482] width 241 height 14
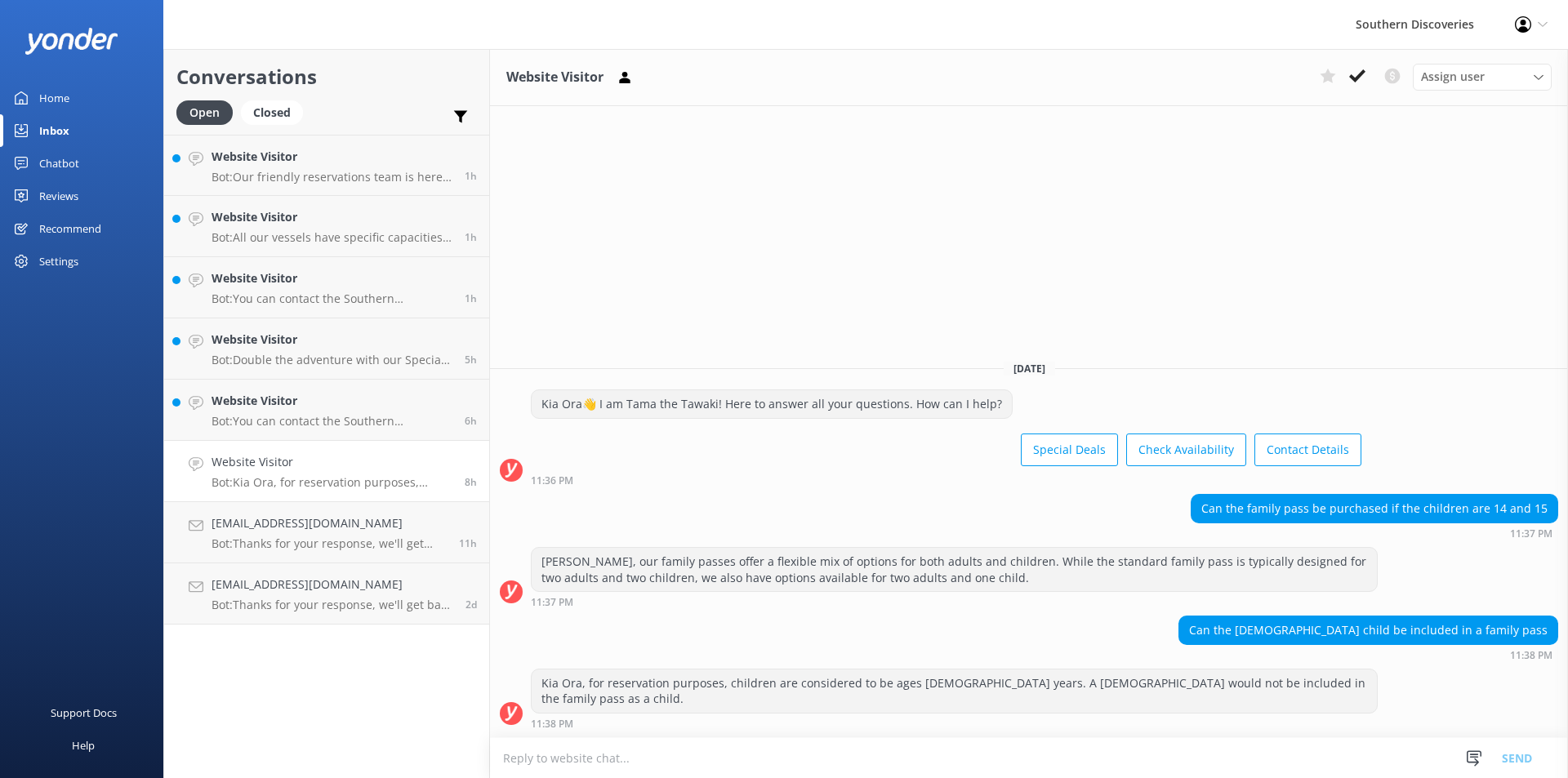
click at [1331, 287] on div "Website Visitor Assign user [PERSON_NAME] [PERSON_NAME] [PERSON_NAME] [PERSON_N…" at bounding box center [1029, 412] width 1078 height 728
click at [1349, 76] on icon at bounding box center [1357, 75] width 16 height 16
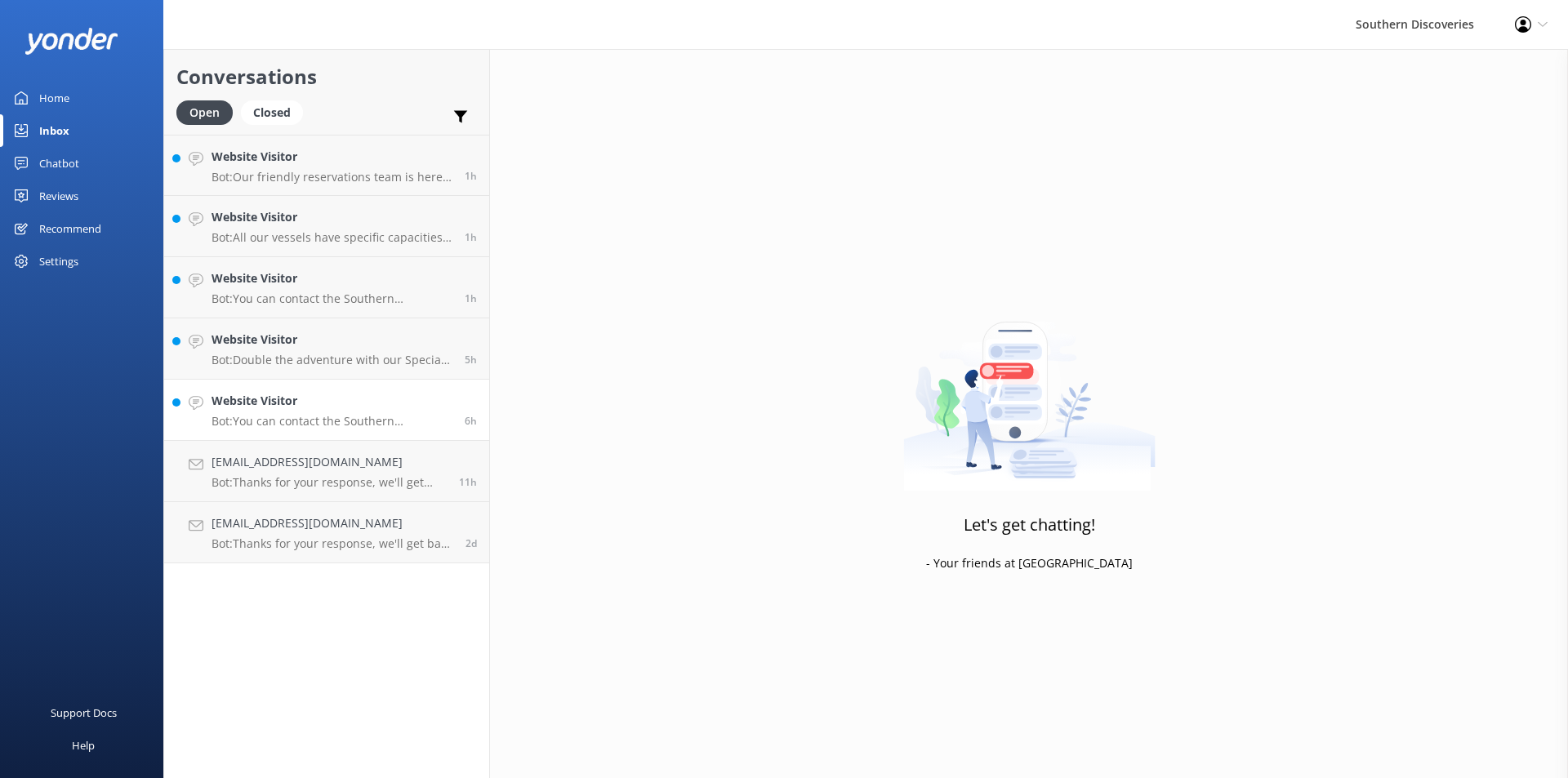
click at [413, 410] on div "Website Visitor Bot: You can contact the Southern Discoveries team by phone at …" at bounding box center [332, 409] width 241 height 36
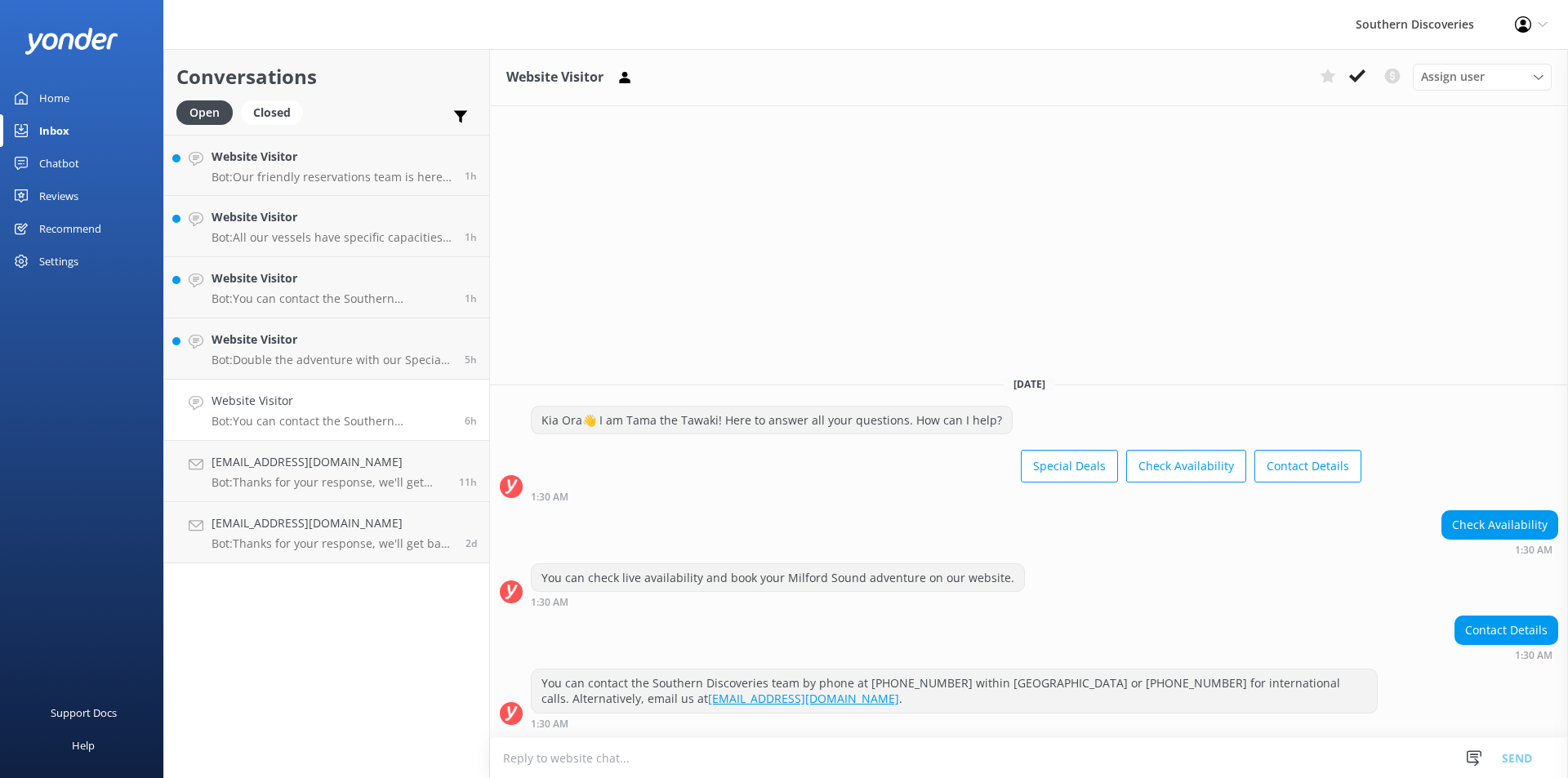
drag, startPoint x: 1360, startPoint y: 70, endPoint x: 1253, endPoint y: 102, distance: 111.7
click at [1359, 71] on icon at bounding box center [1357, 75] width 16 height 16
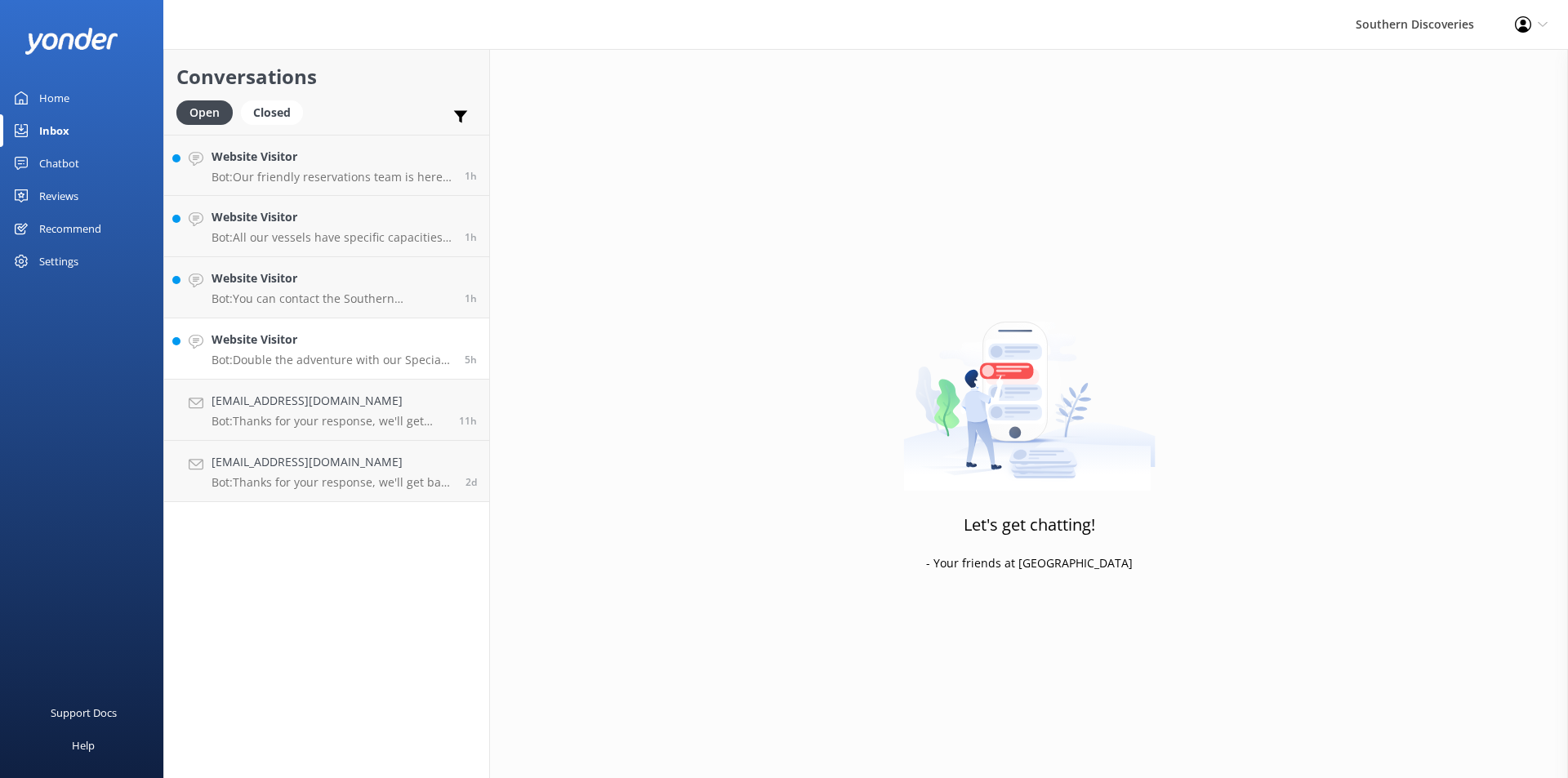
click at [400, 367] on p "Bot: Double the adventure with our Special Deals! Visit [URL][DOMAIN_NAME]." at bounding box center [332, 359] width 241 height 14
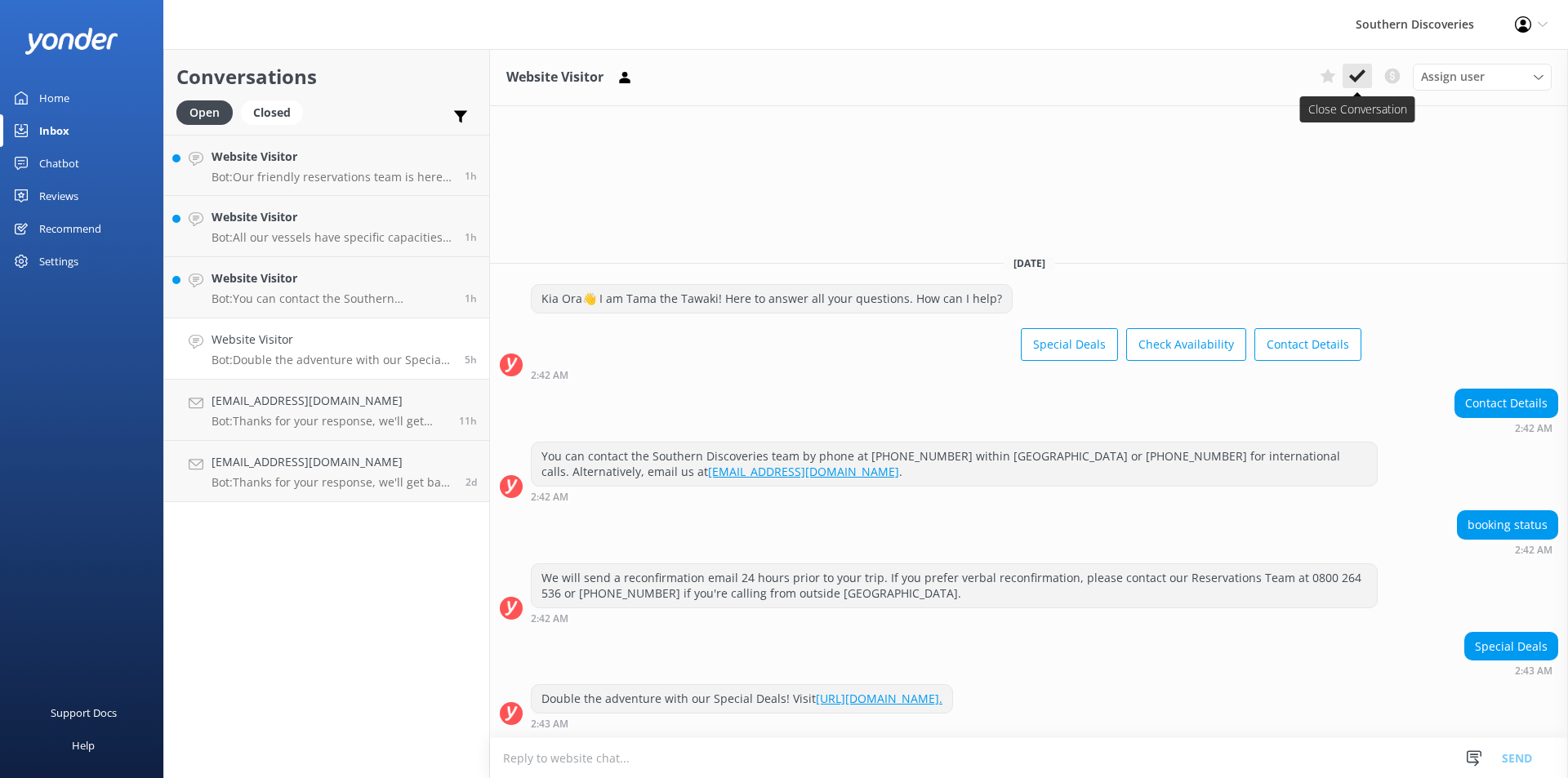
click at [1358, 72] on icon at bounding box center [1357, 75] width 16 height 16
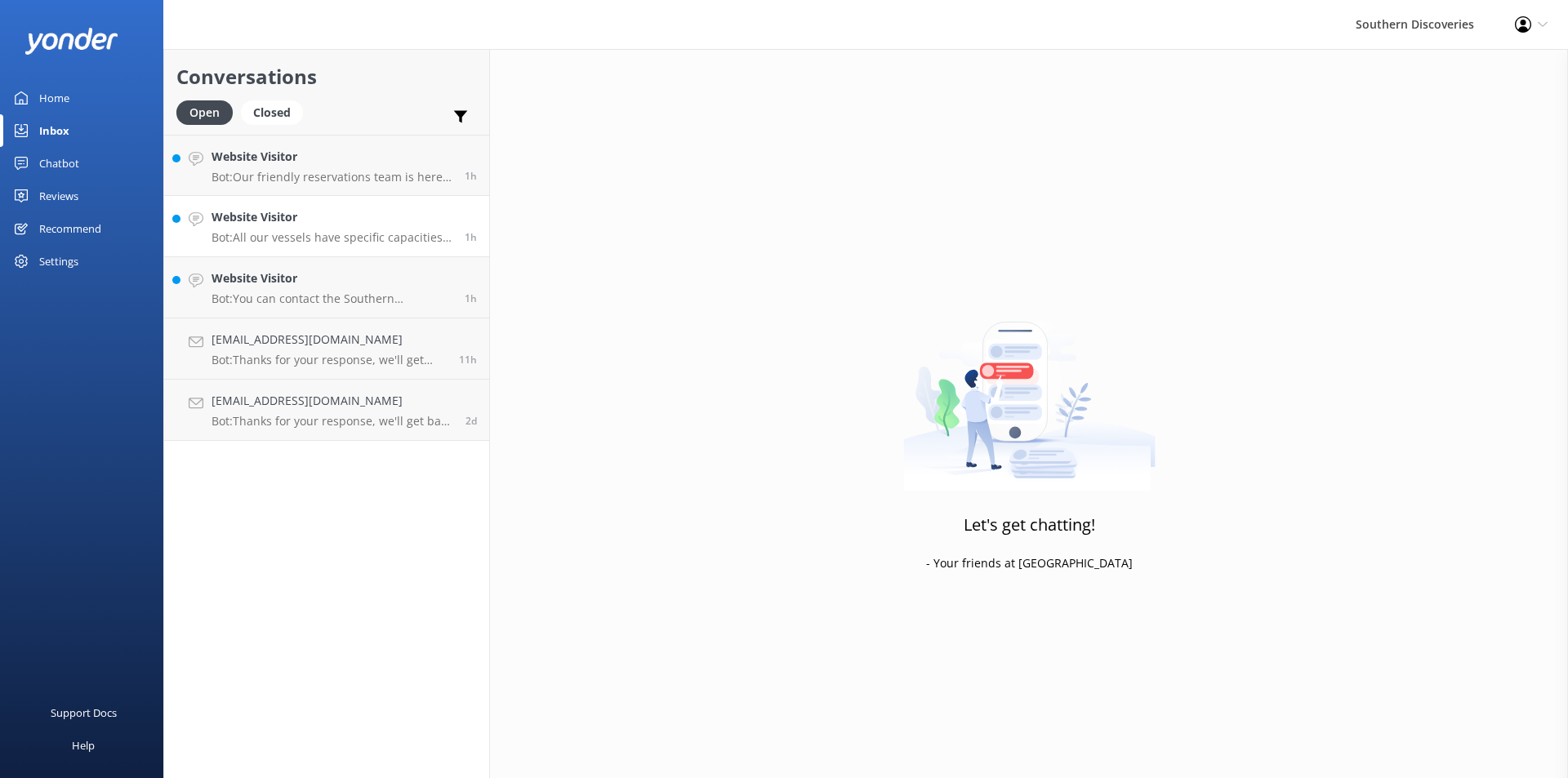
click at [384, 243] on p "Bot: All our vessels have specific capacities for safety and comfort, and we op…" at bounding box center [332, 237] width 241 height 14
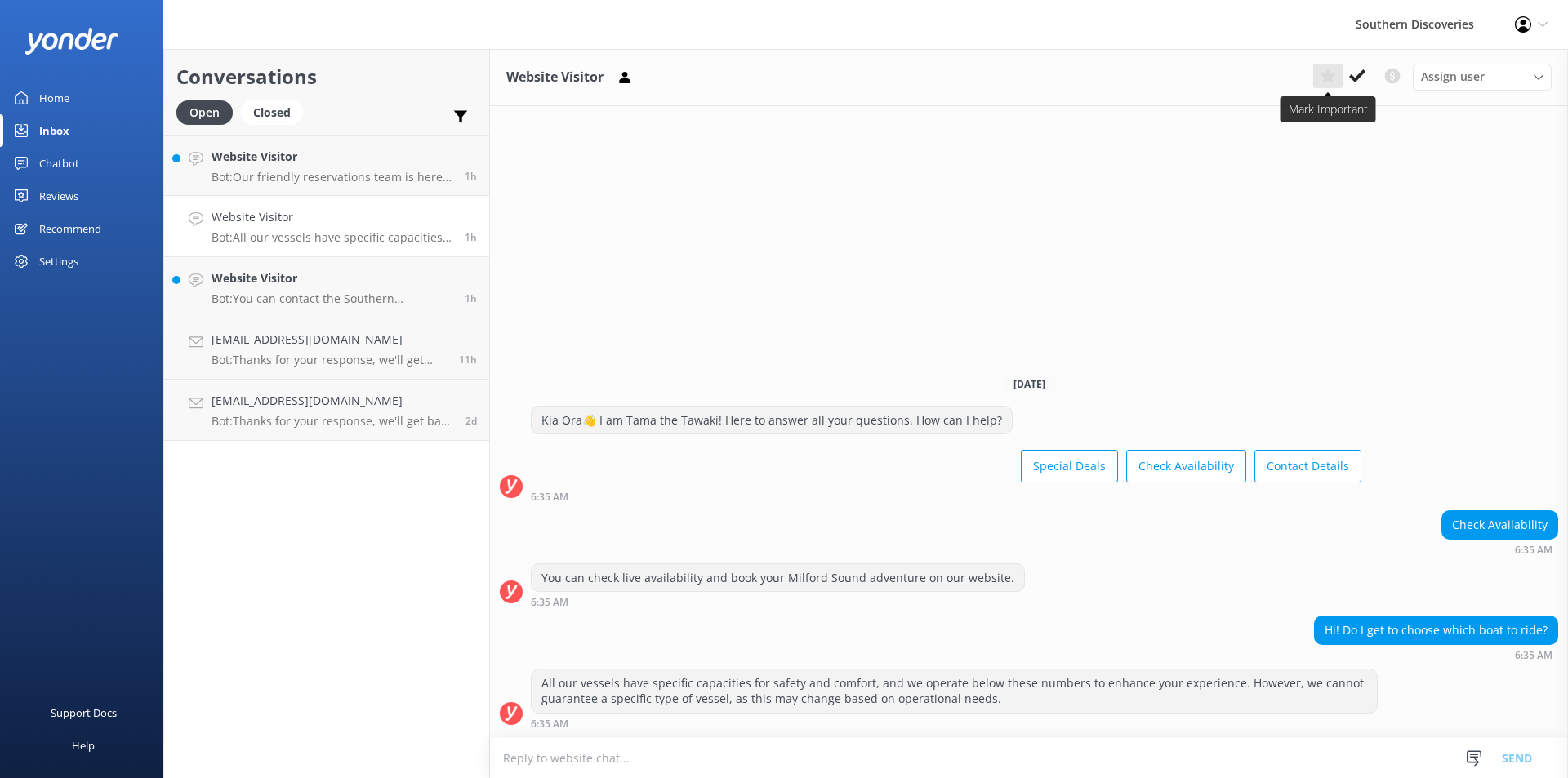
click at [1341, 73] on button at bounding box center [1327, 76] width 30 height 25
click at [1351, 72] on icon at bounding box center [1357, 75] width 16 height 16
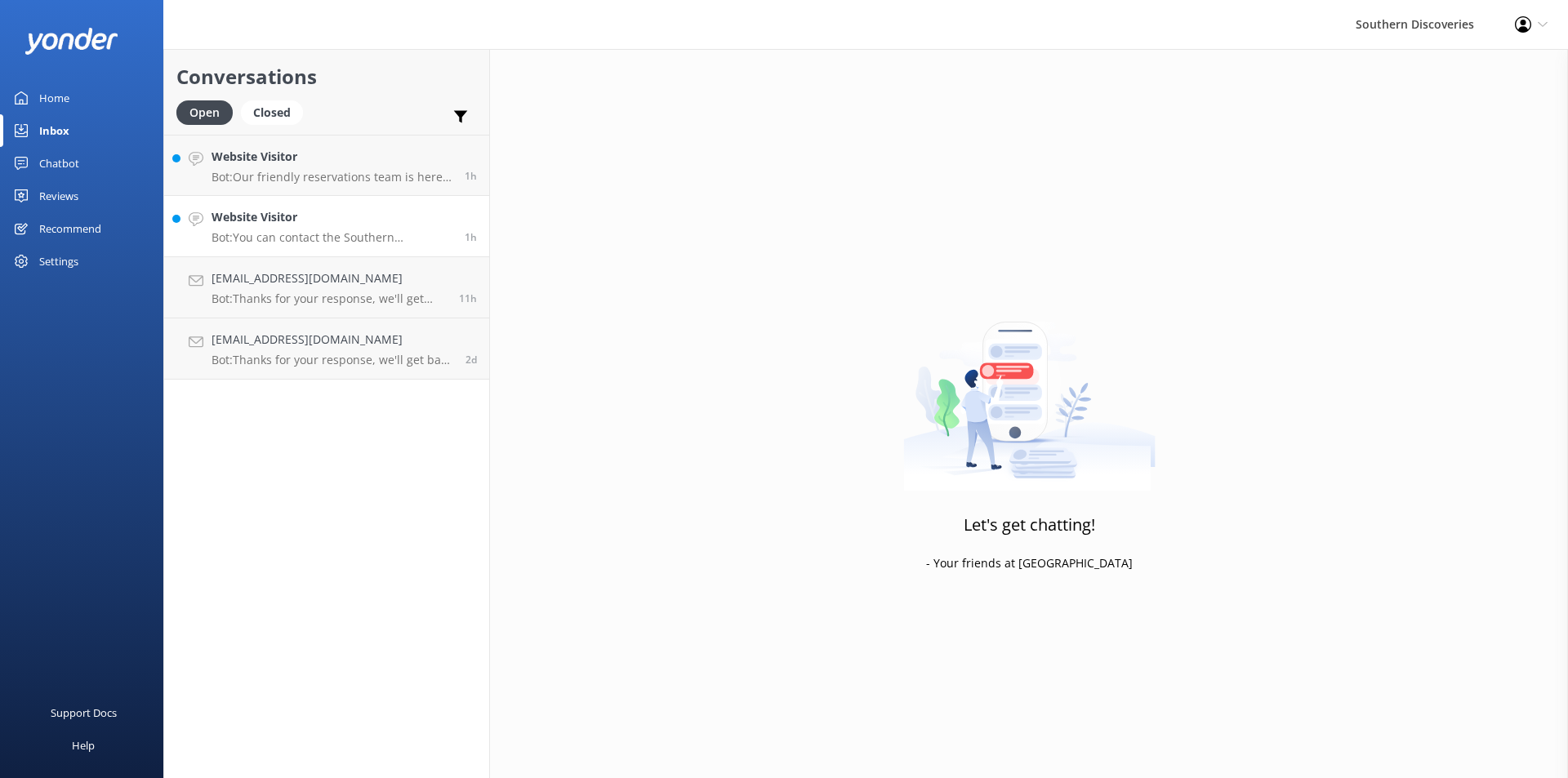
click at [334, 220] on h4 "Website Visitor" at bounding box center [332, 217] width 241 height 18
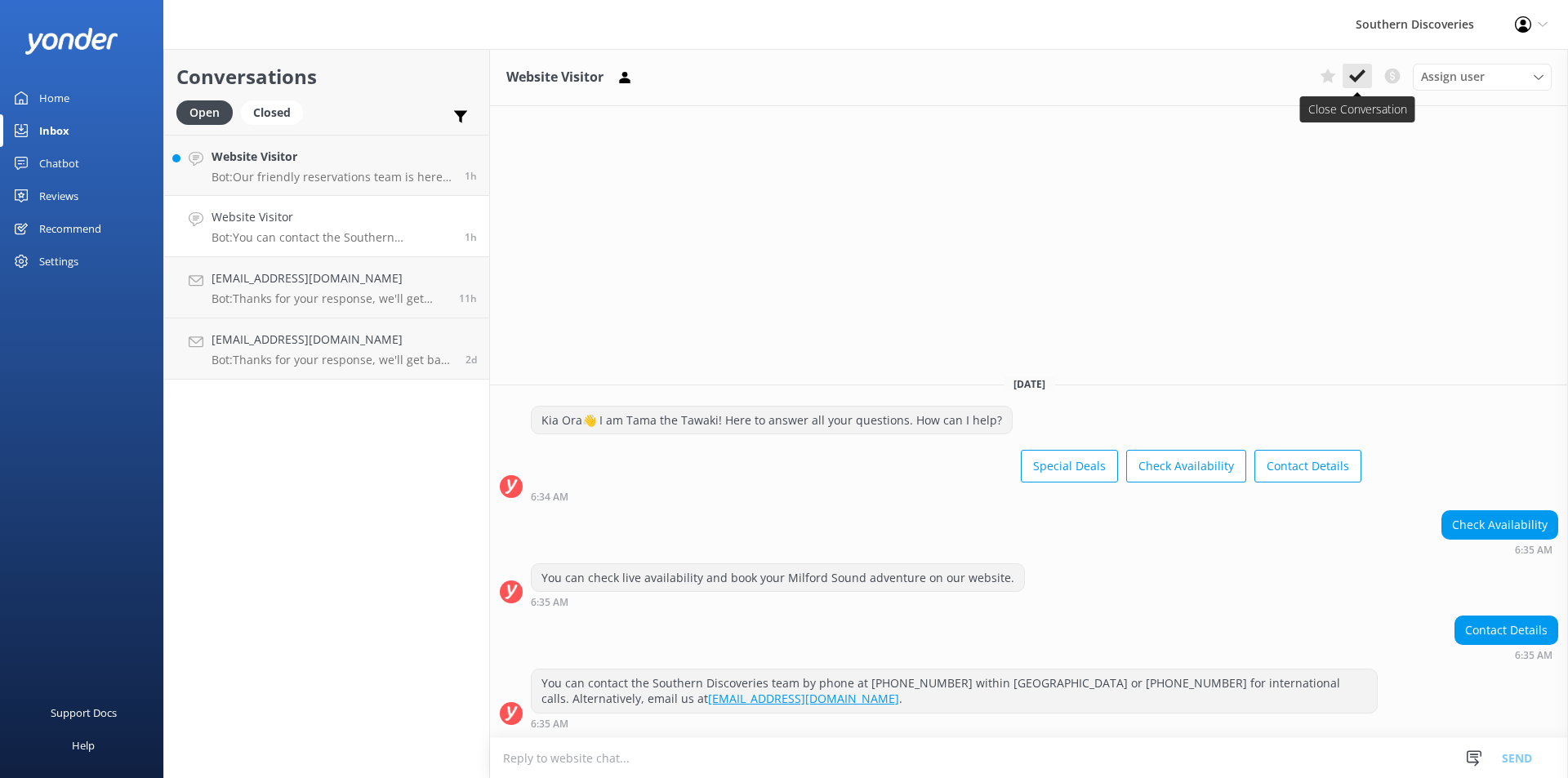
click at [1361, 71] on icon at bounding box center [1357, 75] width 16 height 16
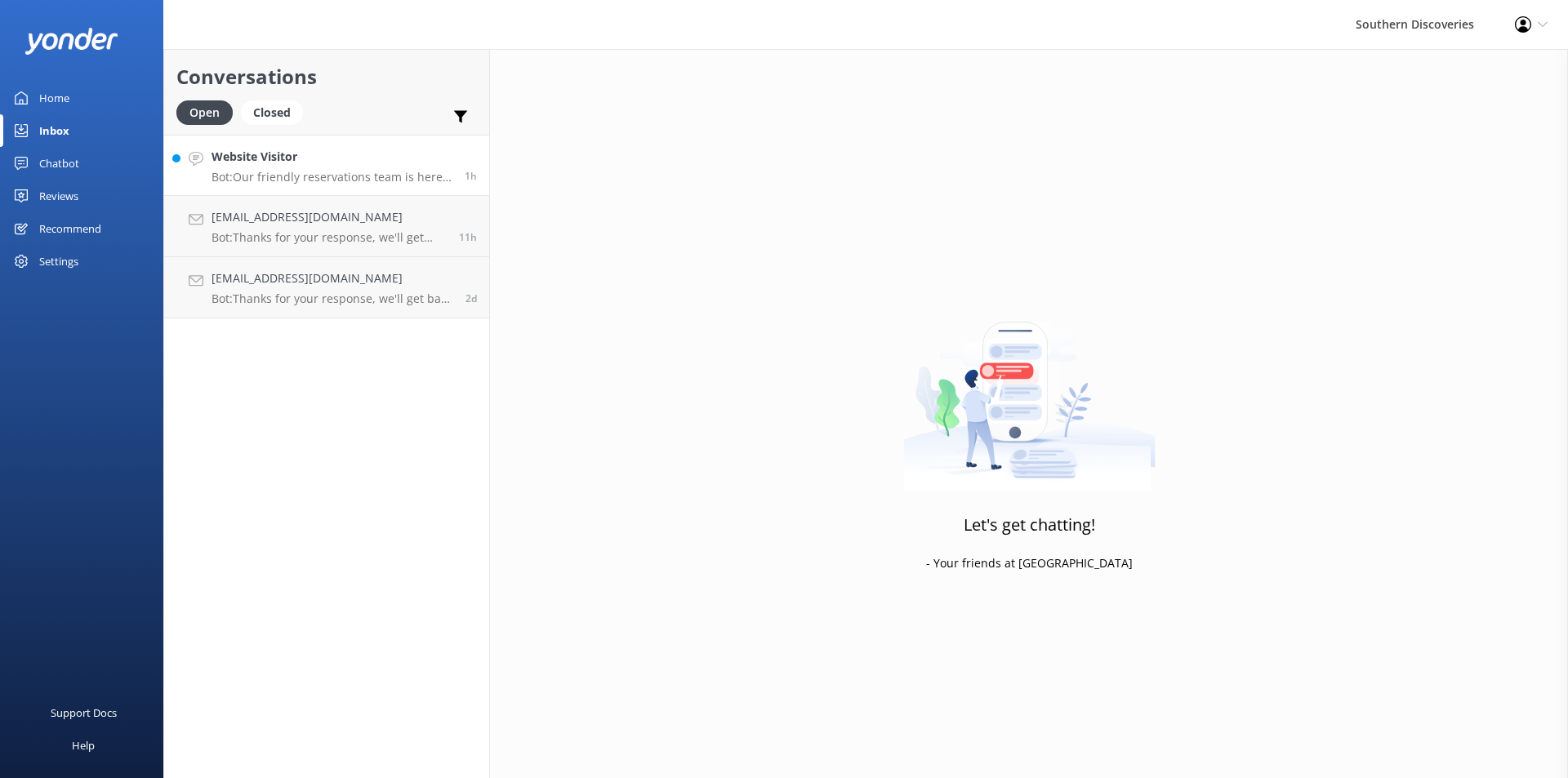
click at [269, 178] on p "Bot: Our friendly reservations team is here to help 7 days a week, from 6 AM to…" at bounding box center [332, 176] width 241 height 14
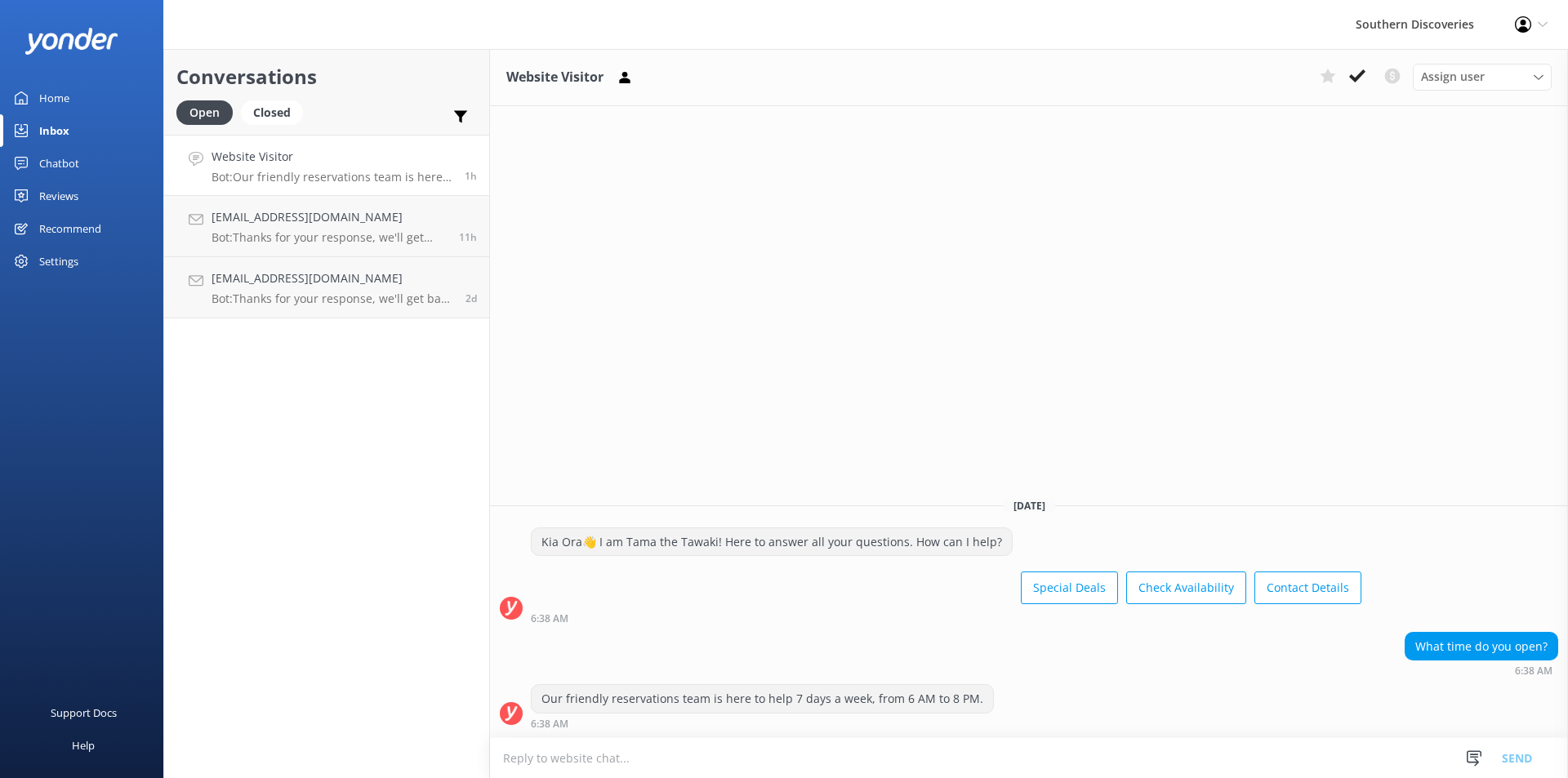
click at [990, 368] on div "Website Visitor Assign user [PERSON_NAME] [PERSON_NAME] [PERSON_NAME] [PERSON_N…" at bounding box center [1029, 412] width 1078 height 728
click at [1357, 72] on icon at bounding box center [1357, 75] width 16 height 16
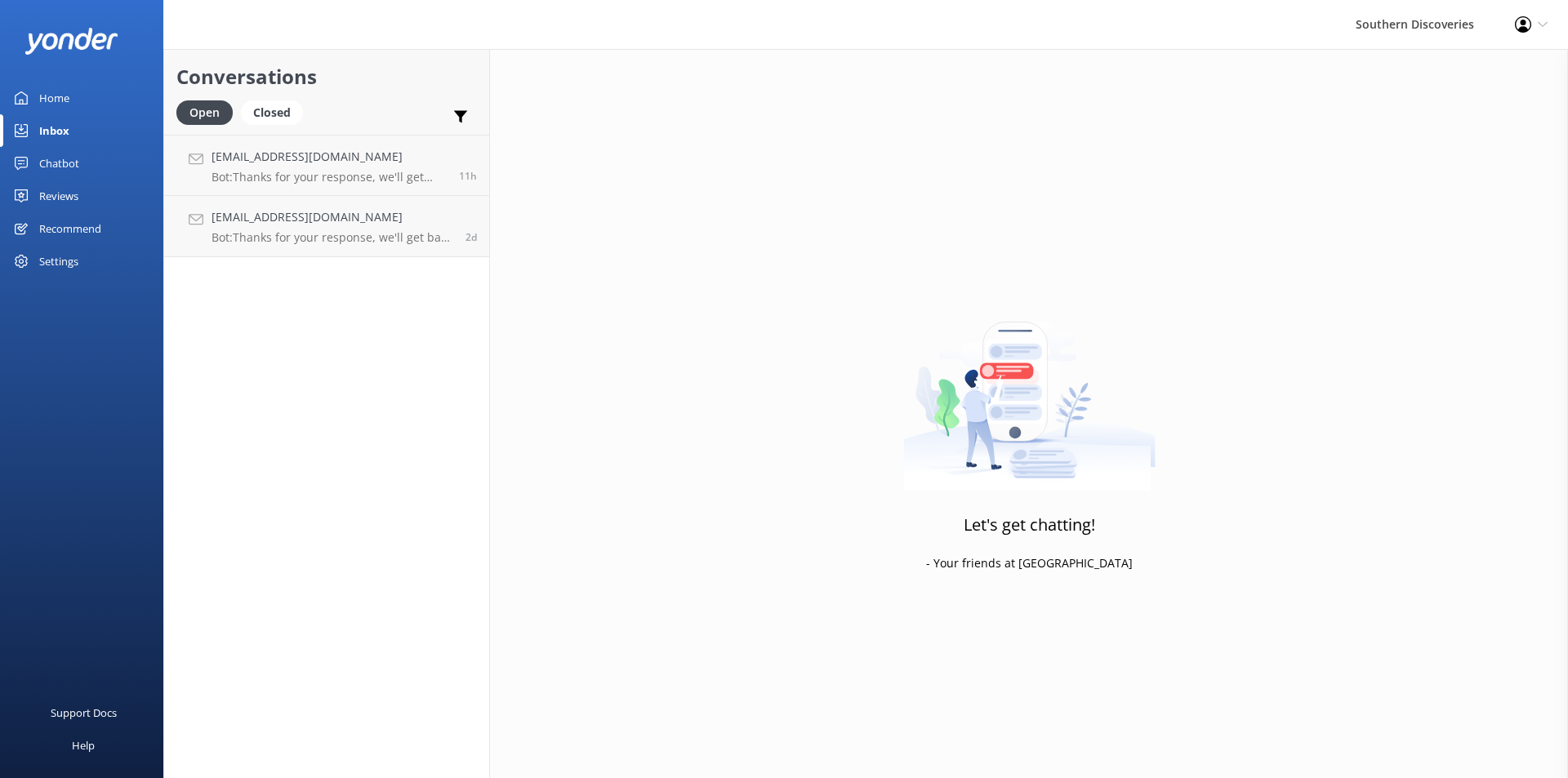
click at [343, 564] on div "Conversations Open Closed Important Converted Assigned to me Unassigned [EMAIL_…" at bounding box center [326, 412] width 327 height 728
click at [280, 151] on h4 "[EMAIL_ADDRESS][DOMAIN_NAME]" at bounding box center [329, 156] width 235 height 18
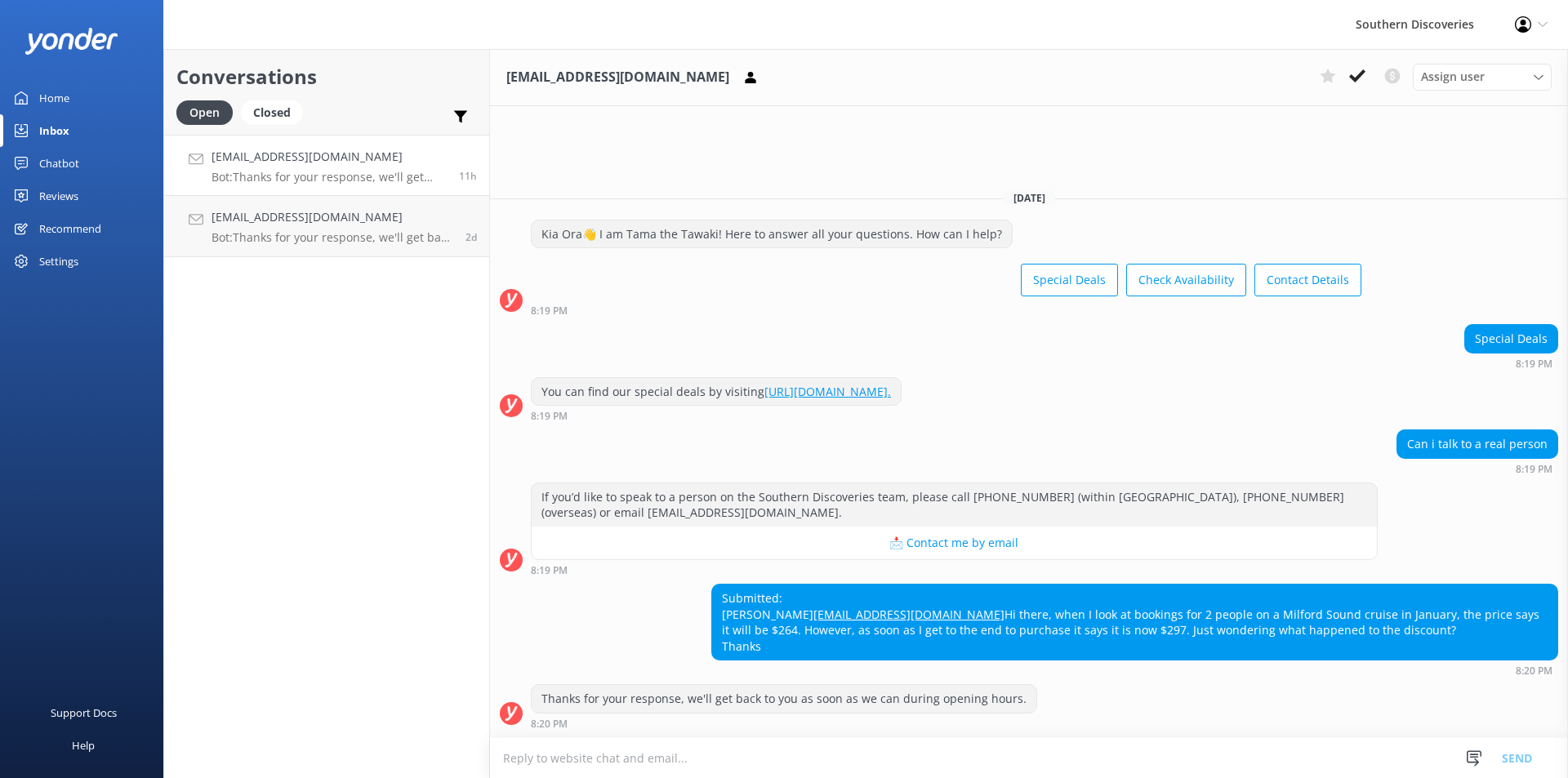
click at [317, 481] on div "Conversations Open Closed Important Converted Assigned to me Unassigned [EMAIL_…" at bounding box center [326, 412] width 327 height 728
click at [418, 148] on h4 "[EMAIL_ADDRESS][DOMAIN_NAME]" at bounding box center [329, 156] width 235 height 18
click at [355, 169] on div "[EMAIL_ADDRESS][DOMAIN_NAME] Bot: Thanks for your response, we'll get back to y…" at bounding box center [329, 165] width 235 height 35
drag, startPoint x: 1359, startPoint y: 75, endPoint x: 1300, endPoint y: 53, distance: 63.0
click at [1359, 74] on use at bounding box center [1357, 76] width 16 height 13
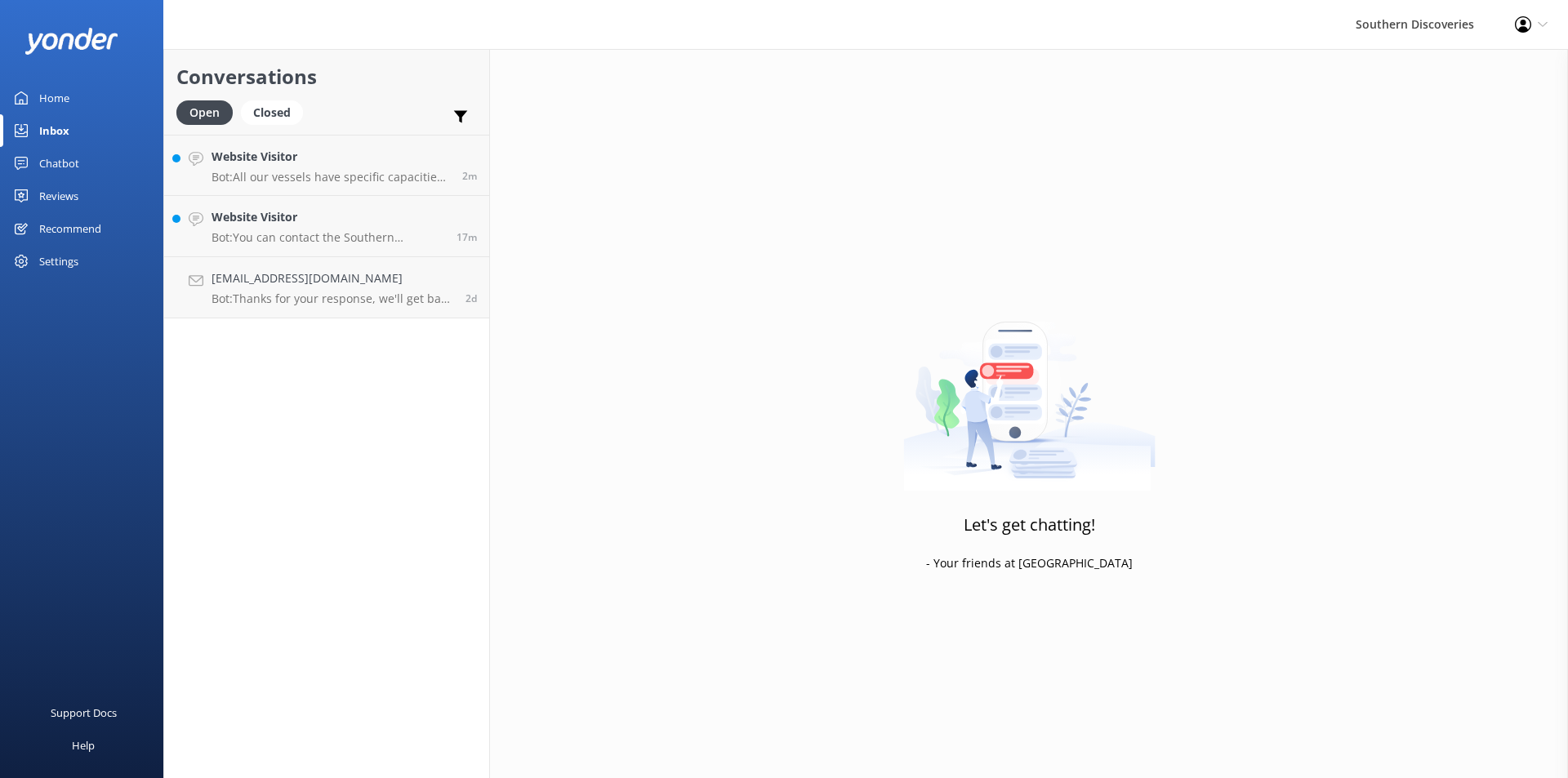
click at [362, 468] on div "Conversations Open Closed Important Converted Assigned to me Unassigned Website…" at bounding box center [326, 412] width 327 height 728
